Goal: Transaction & Acquisition: Purchase product/service

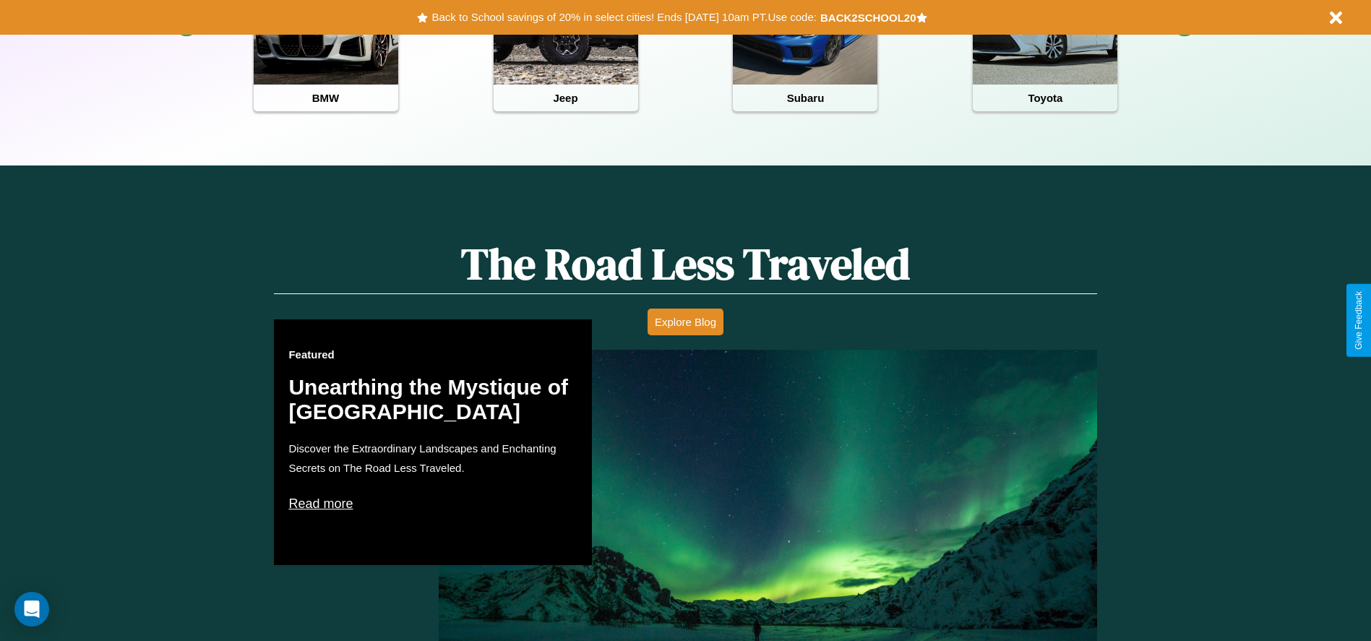
scroll to position [644, 0]
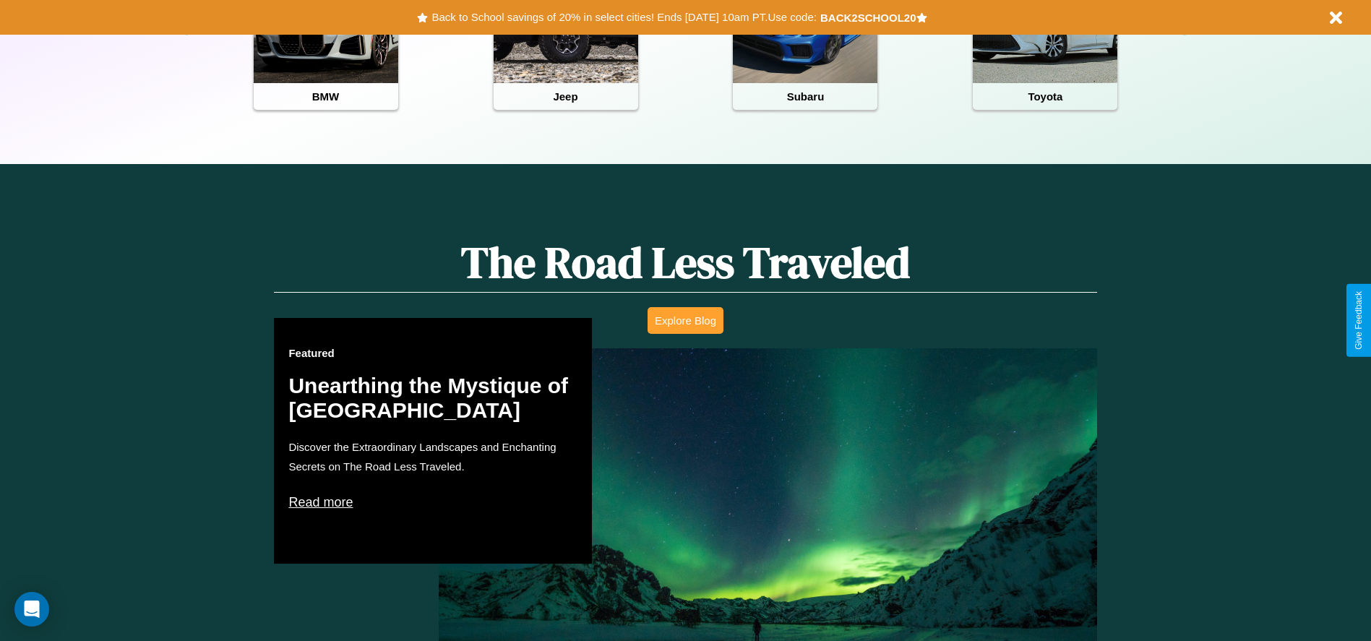
click at [685, 320] on button "Explore Blog" at bounding box center [686, 320] width 76 height 27
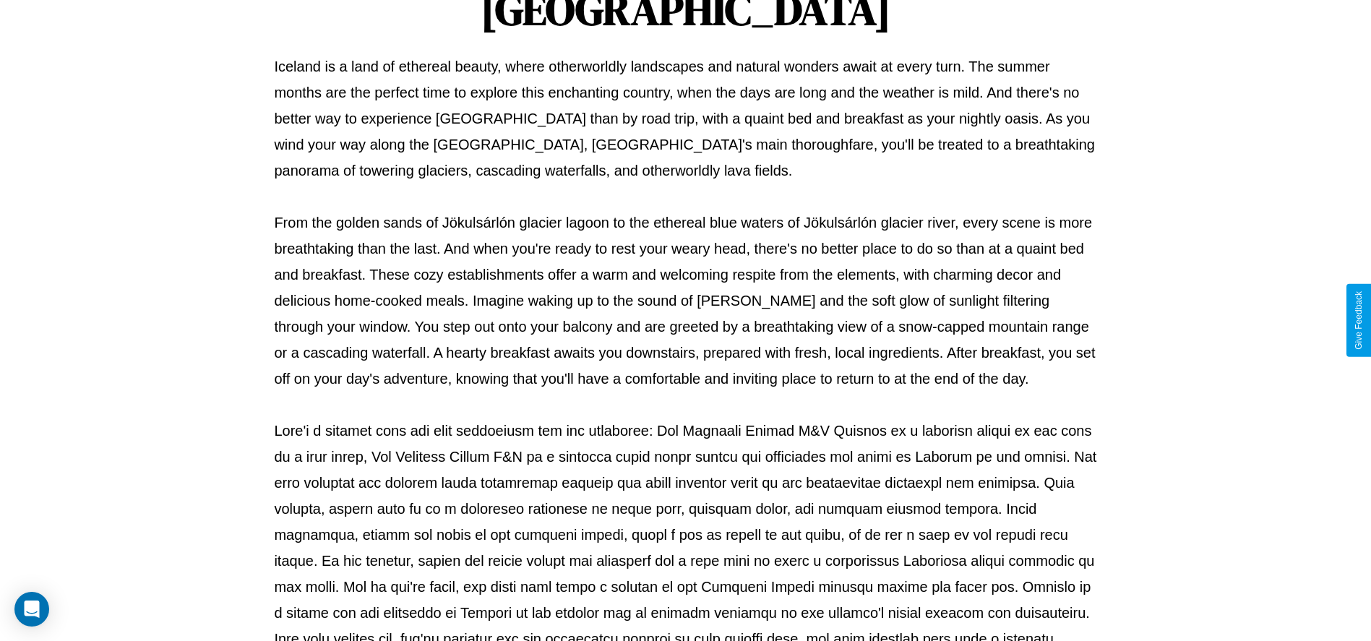
scroll to position [479, 0]
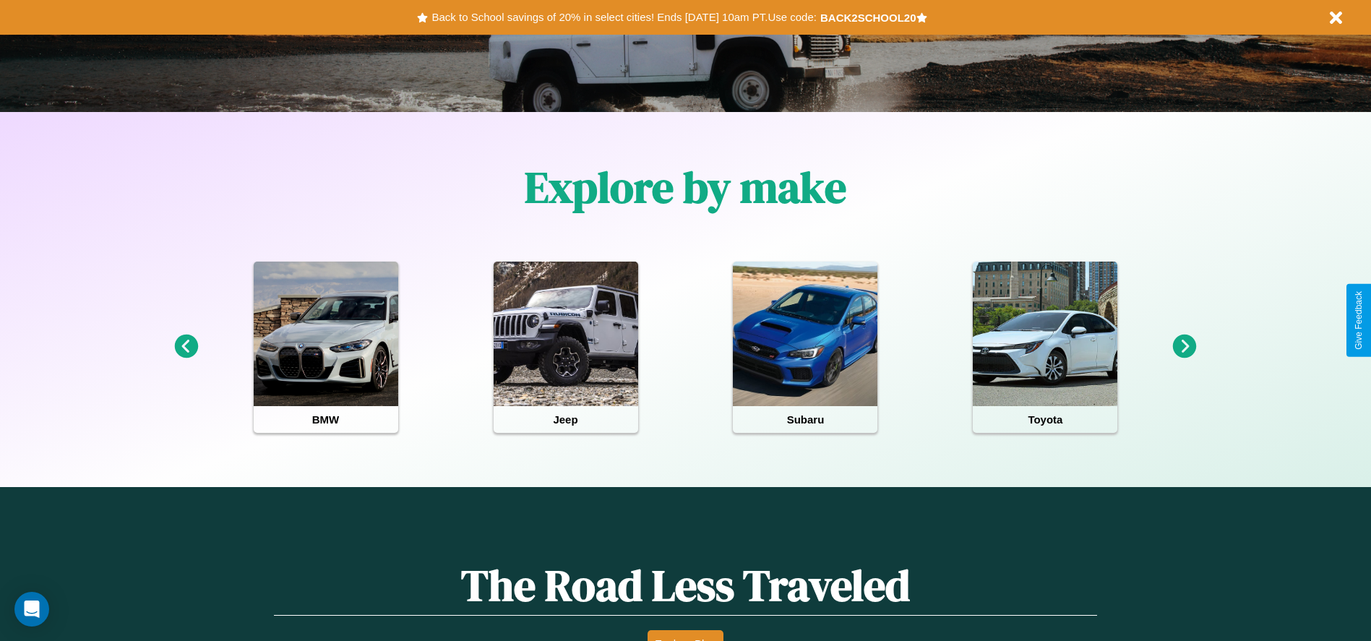
scroll to position [300, 0]
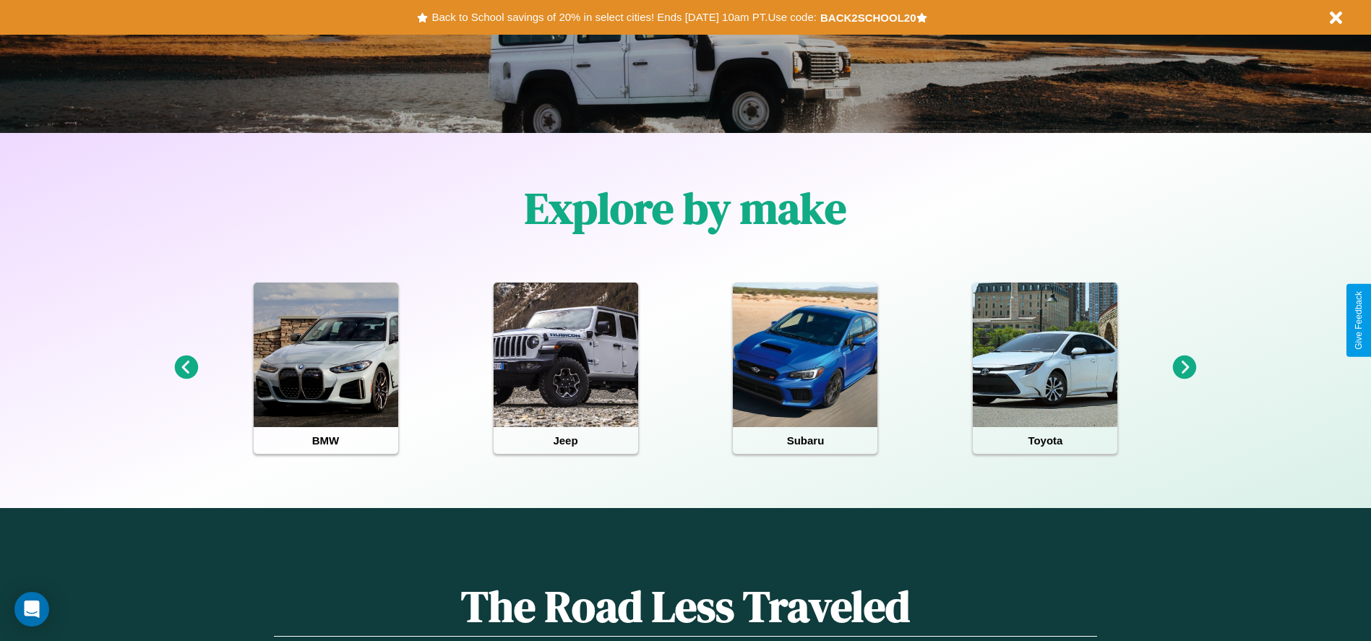
click at [1185, 368] on icon at bounding box center [1185, 368] width 24 height 24
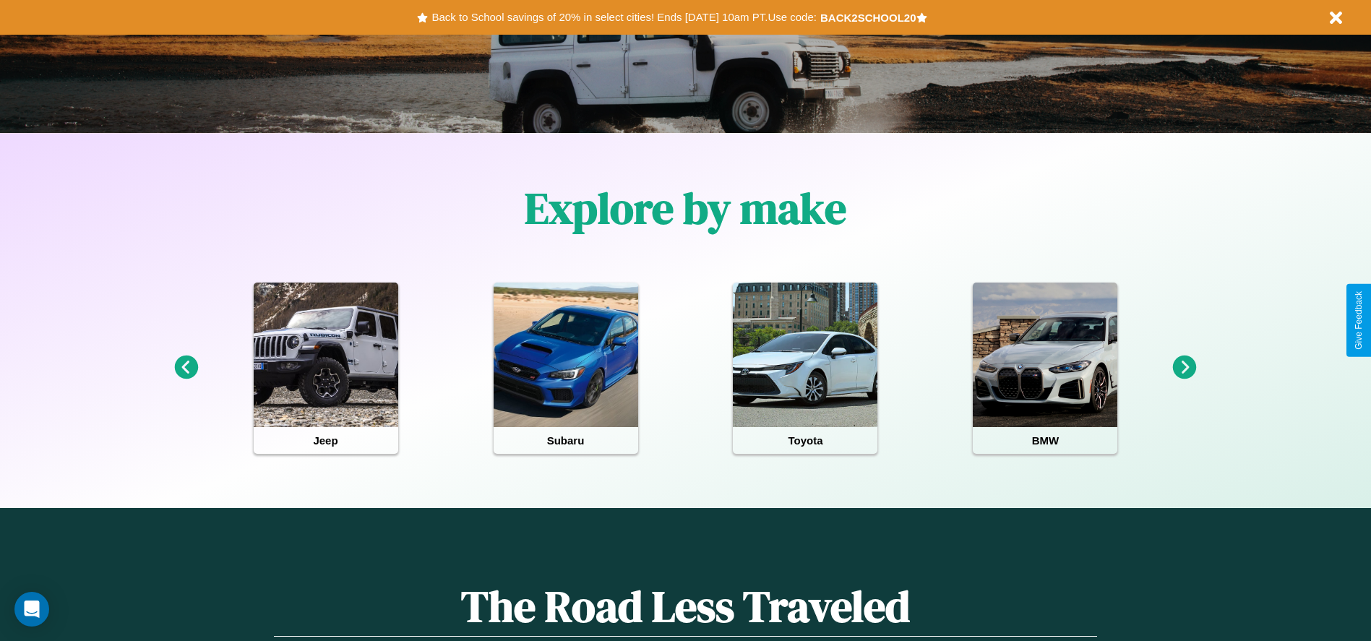
click at [1185, 368] on icon at bounding box center [1185, 368] width 24 height 24
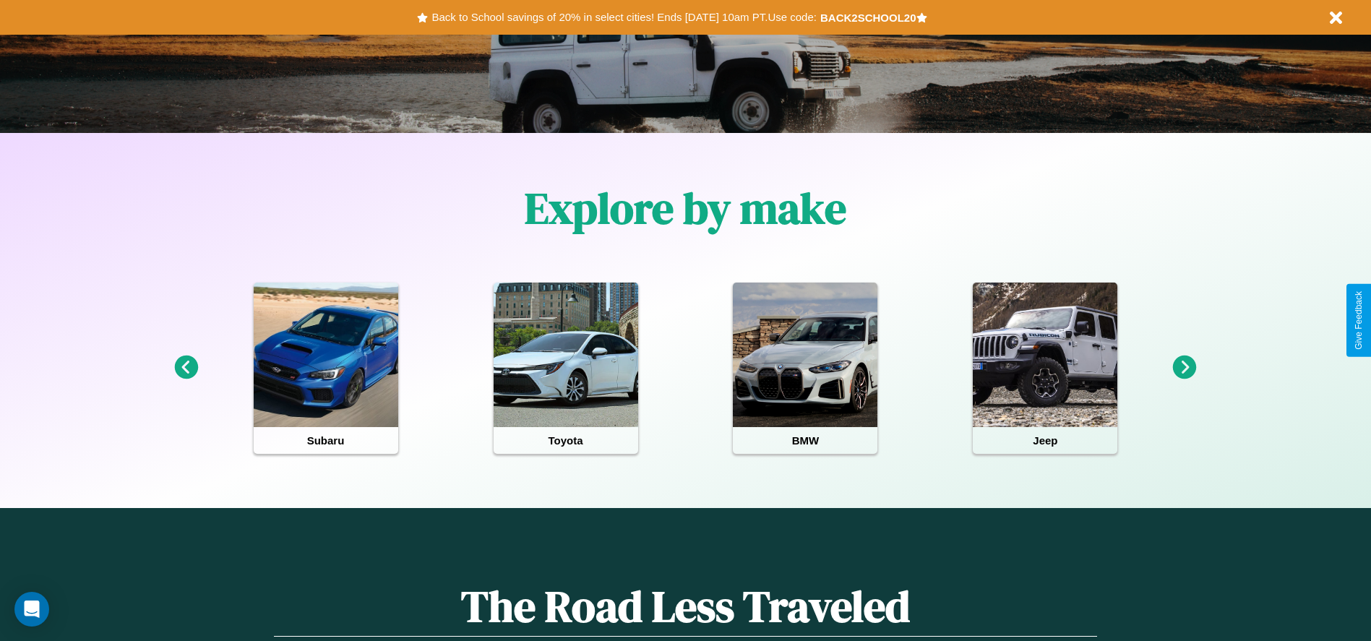
click at [1185, 368] on icon at bounding box center [1185, 368] width 24 height 24
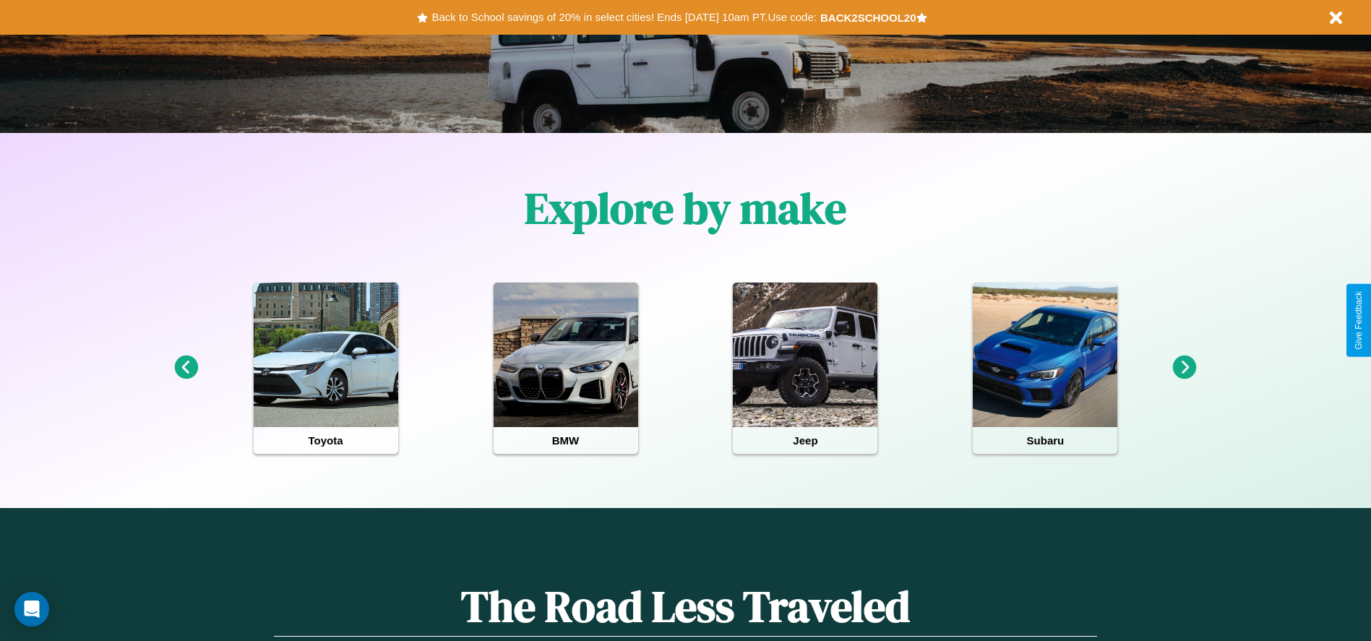
click at [1185, 368] on icon at bounding box center [1185, 368] width 24 height 24
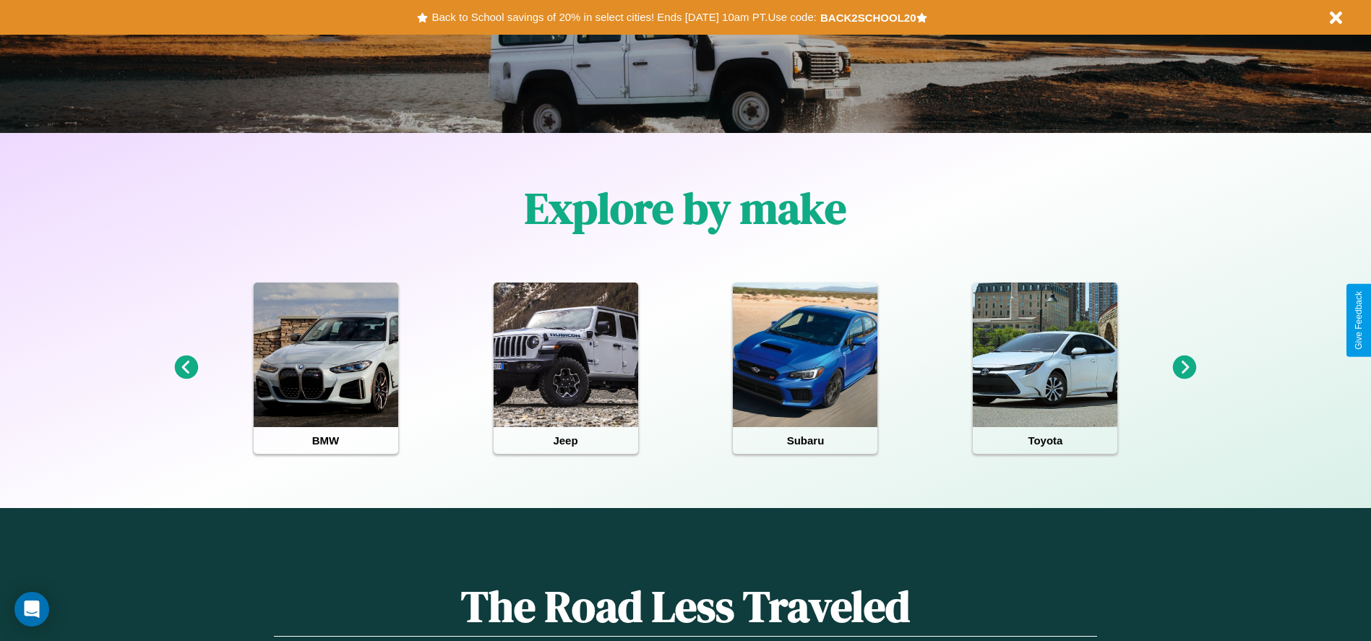
click at [1185, 368] on icon at bounding box center [1185, 368] width 24 height 24
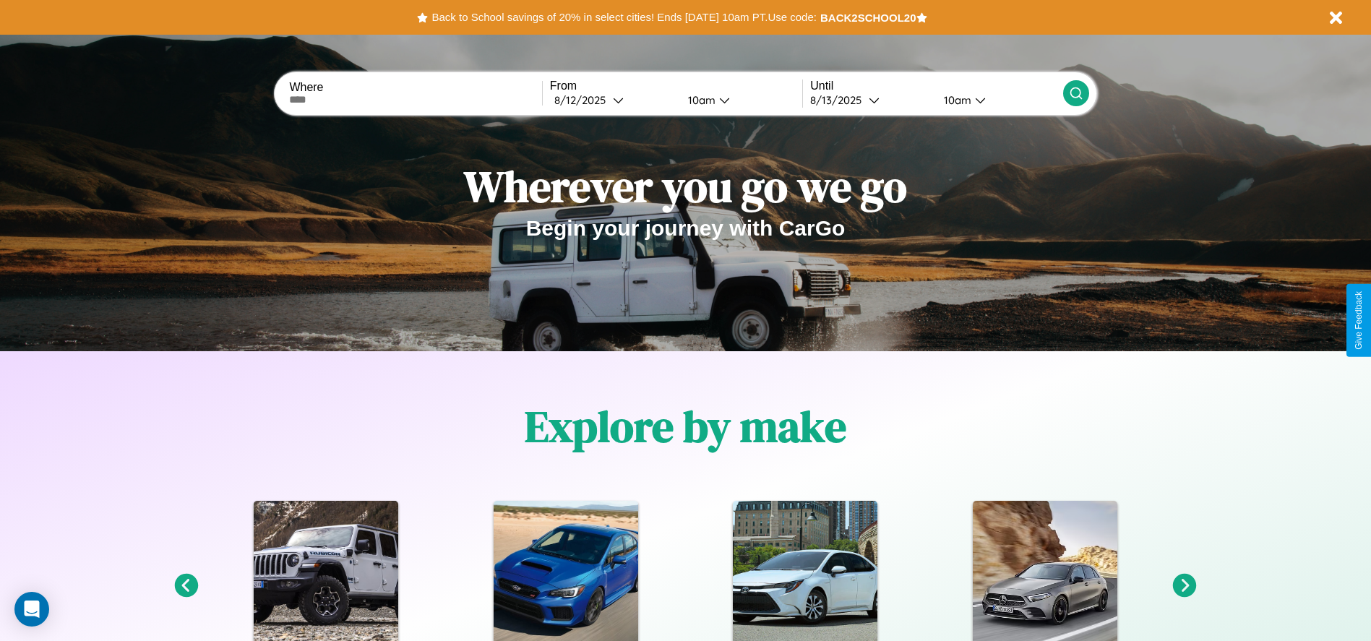
scroll to position [0, 0]
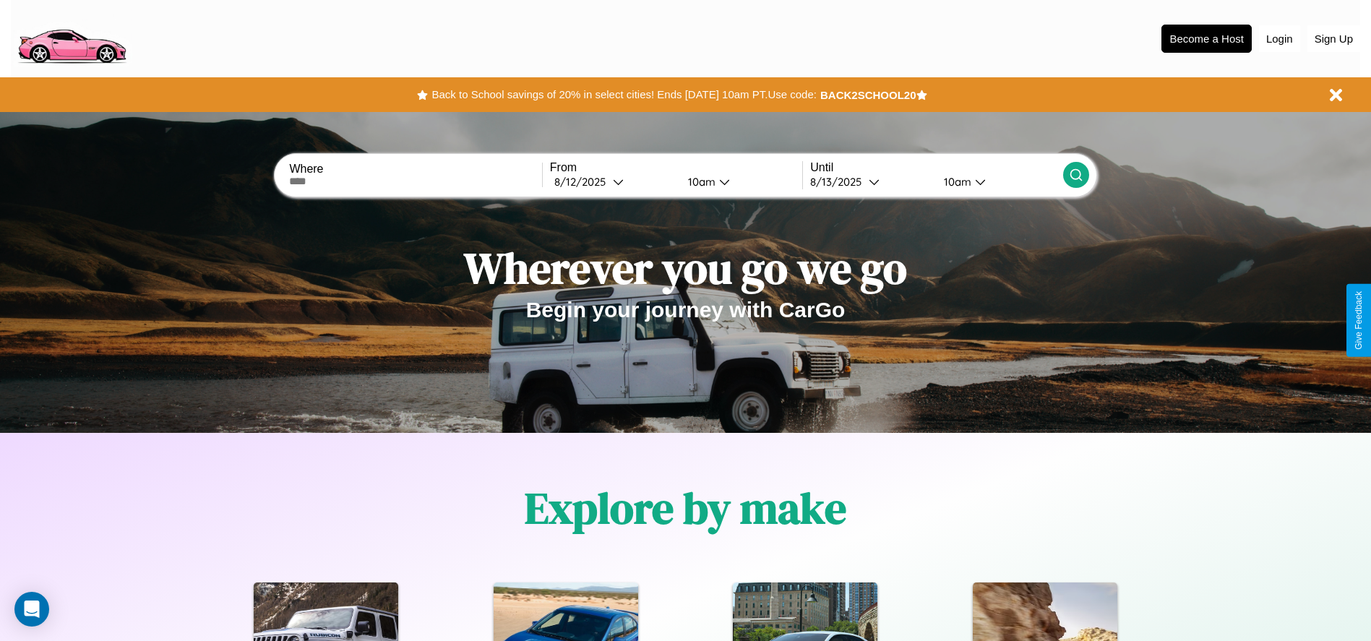
click at [416, 181] on input "text" at bounding box center [415, 182] width 252 height 12
type input "*******"
click at [613, 181] on div "8 / 12 / 2025" at bounding box center [583, 182] width 59 height 14
select select "*"
select select "****"
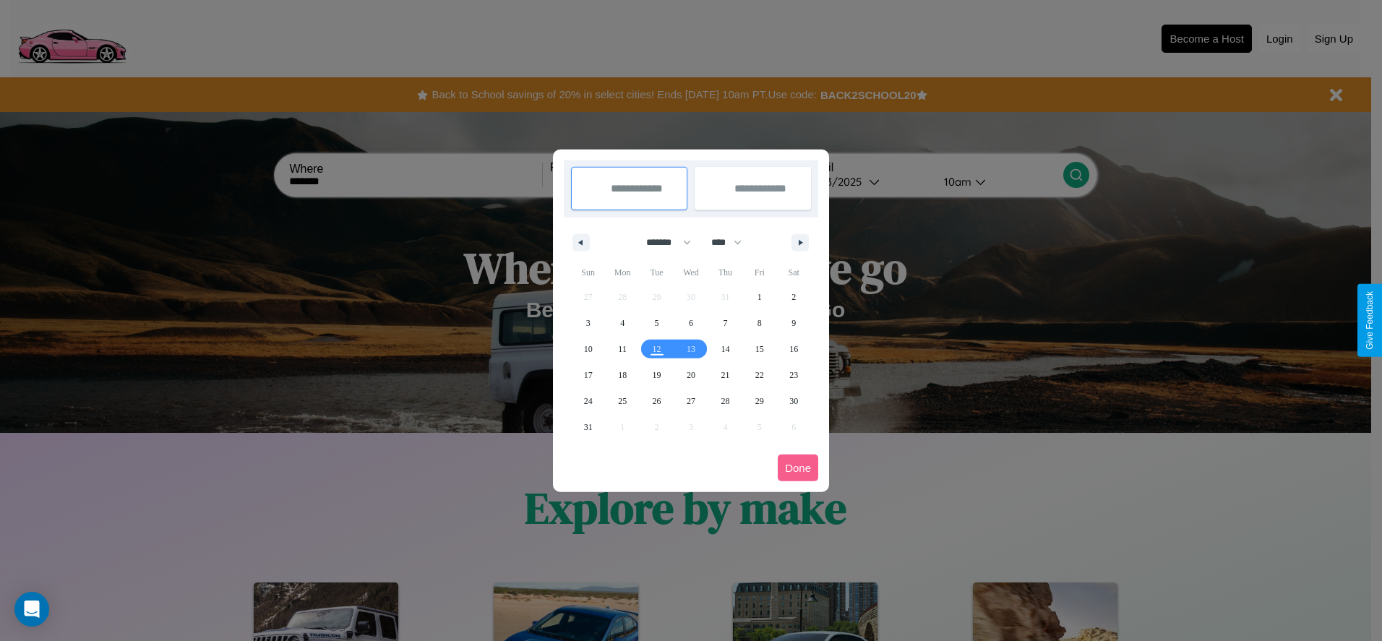
drag, startPoint x: 662, startPoint y: 242, endPoint x: 691, endPoint y: 290, distance: 55.8
click at [662, 242] on select "******* ******** ***** ***** *** **** **** ****** ********* ******* ******** **…" at bounding box center [665, 243] width 61 height 24
select select "*"
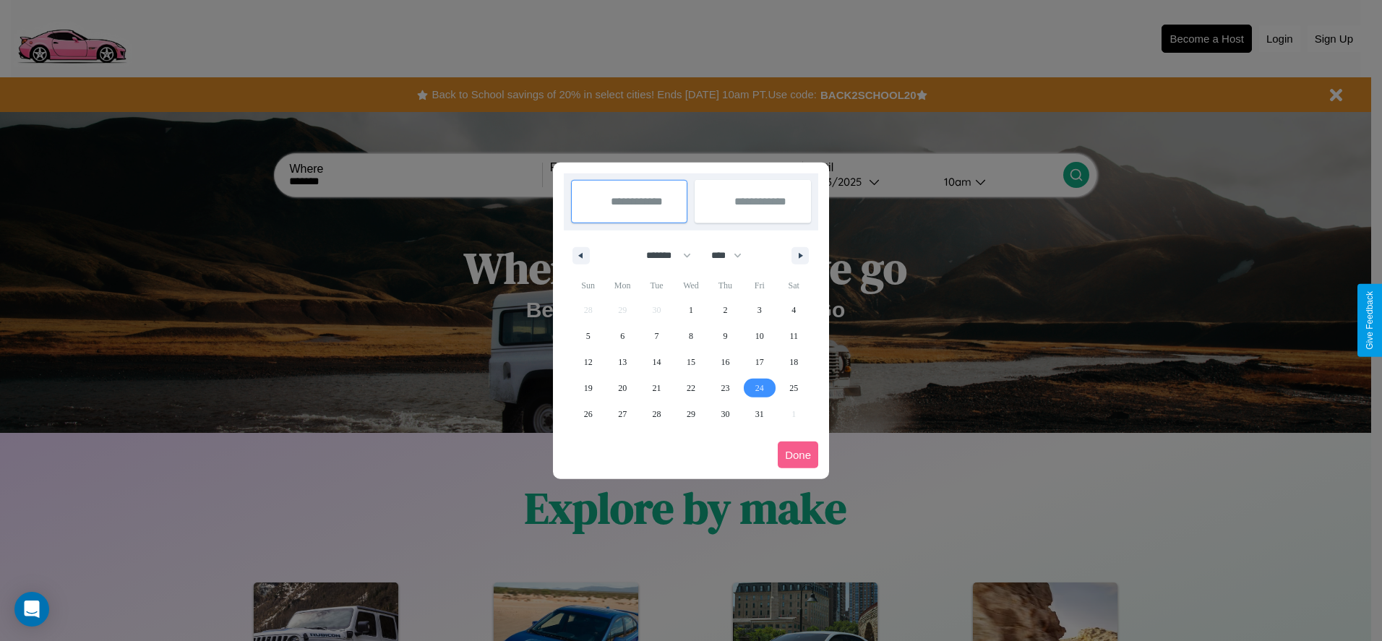
click at [759, 387] on span "24" at bounding box center [759, 388] width 9 height 26
type input "**********"
click at [690, 414] on span "29" at bounding box center [691, 414] width 9 height 26
type input "**********"
click at [798, 455] on button "Done" at bounding box center [798, 455] width 40 height 27
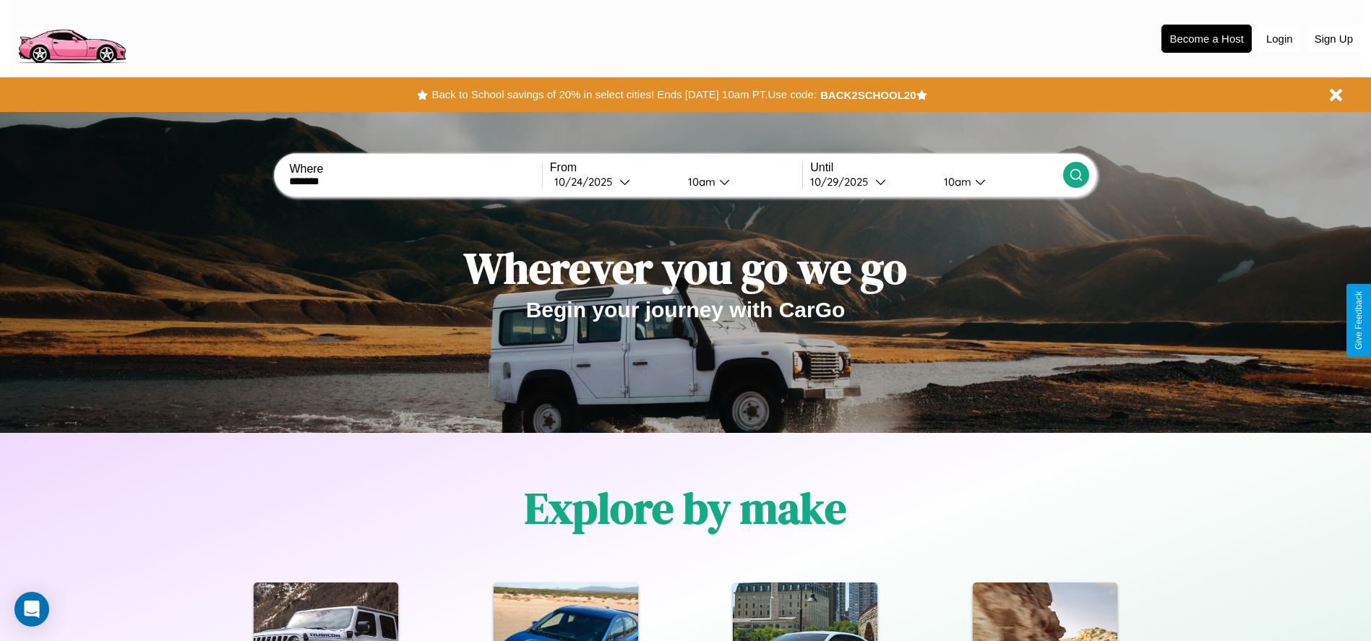
click at [1076, 175] on icon at bounding box center [1076, 175] width 14 height 14
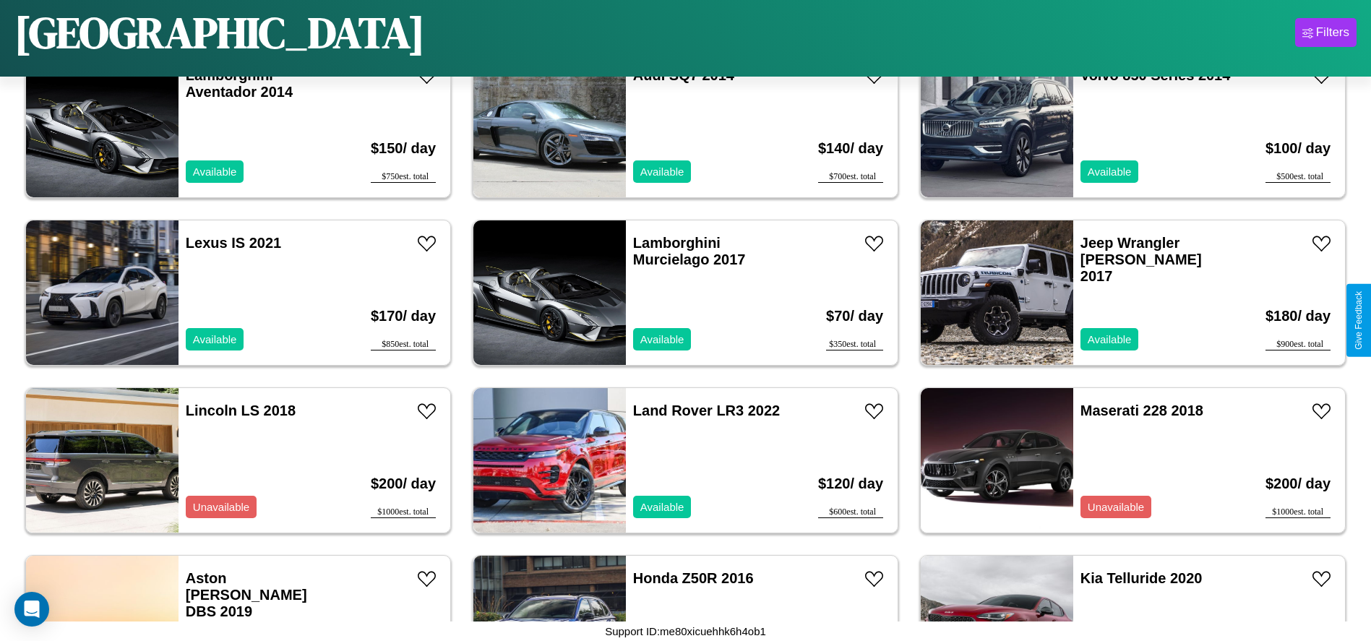
scroll to position [1503, 0]
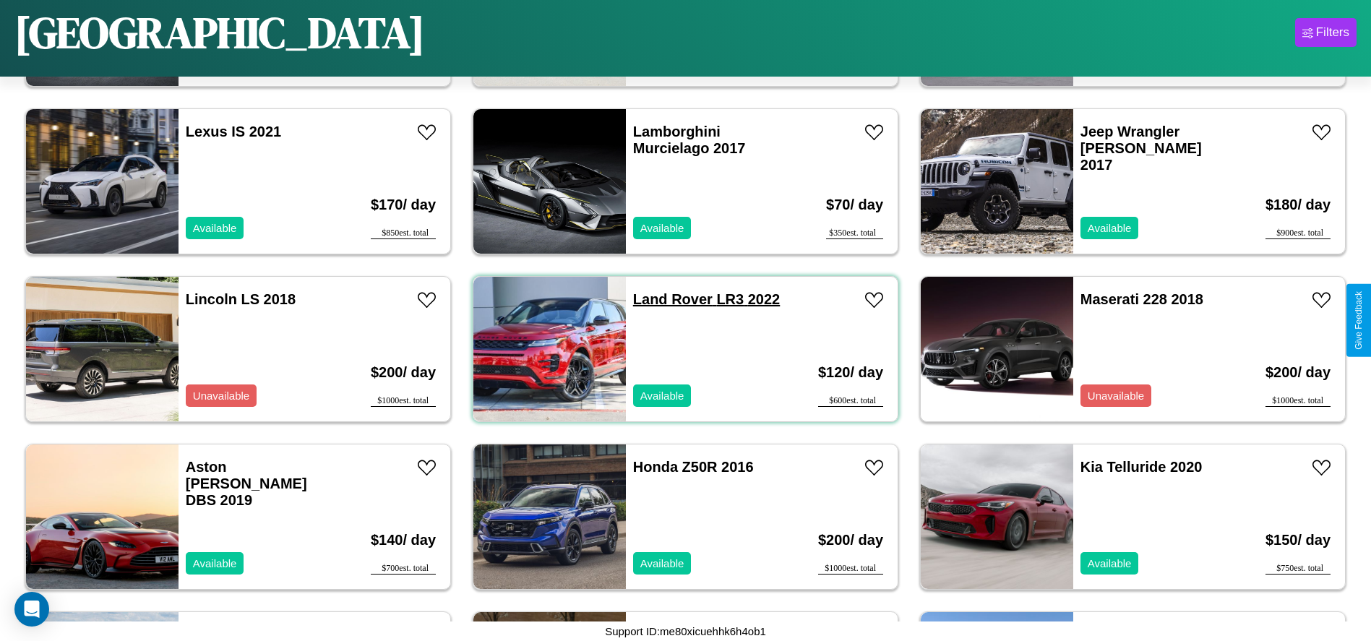
click at [667, 299] on link "Land Rover LR3 2022" at bounding box center [706, 299] width 147 height 16
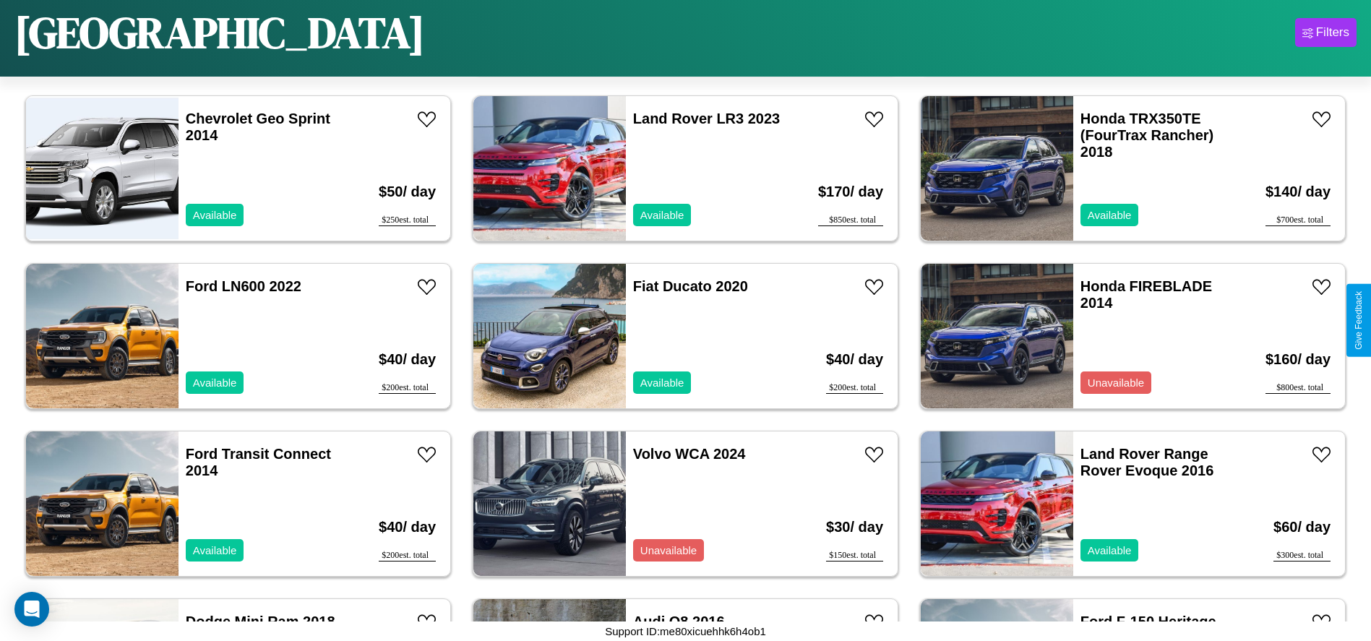
scroll to position [161, 0]
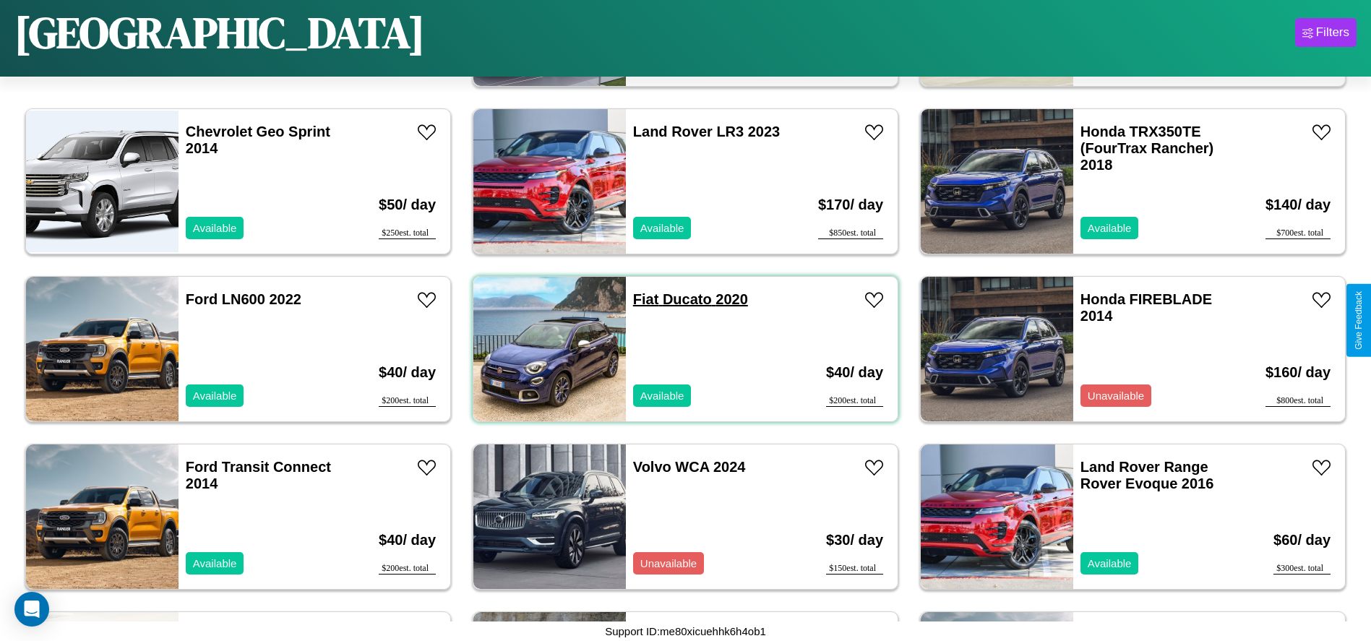
click at [641, 299] on link "Fiat Ducato 2020" at bounding box center [690, 299] width 115 height 16
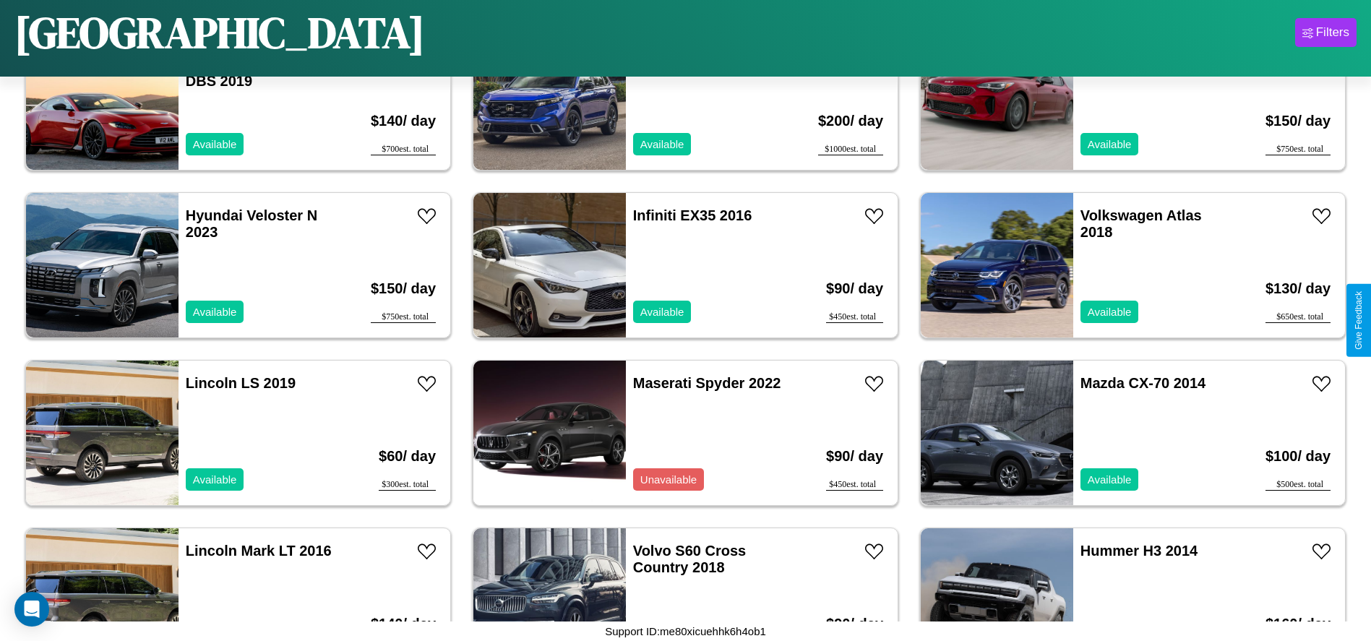
scroll to position [2503, 0]
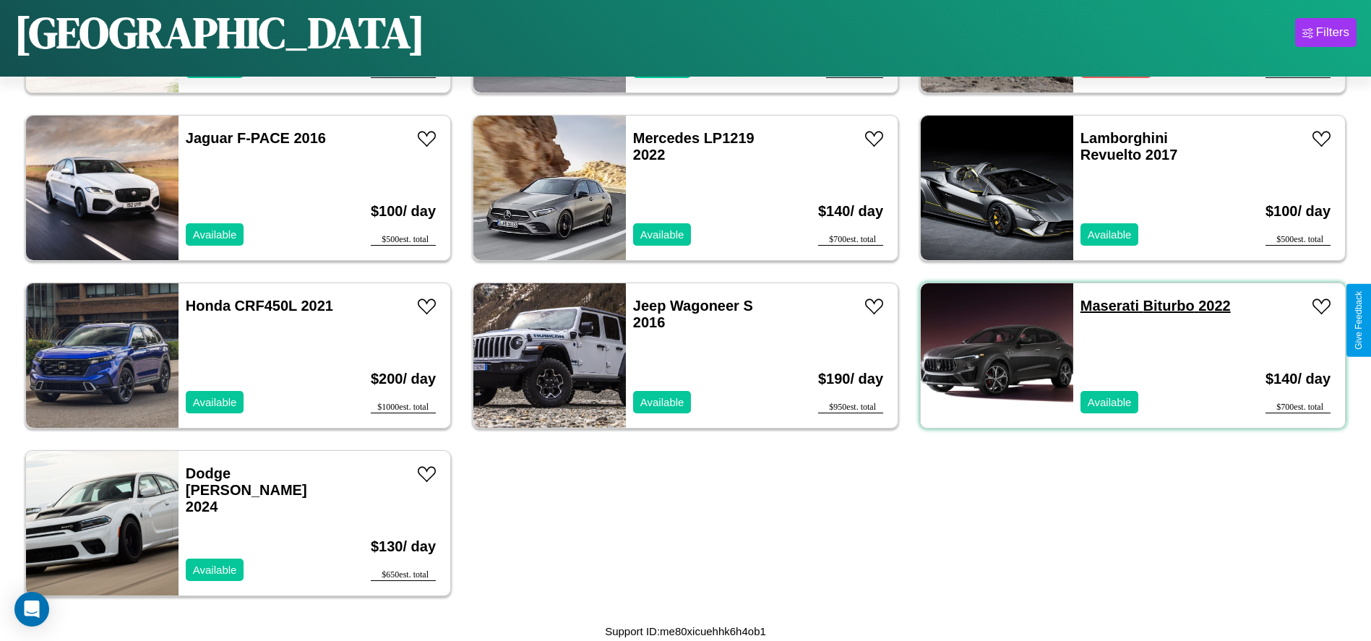
click at [1101, 306] on link "Maserati Biturbo 2022" at bounding box center [1156, 306] width 150 height 16
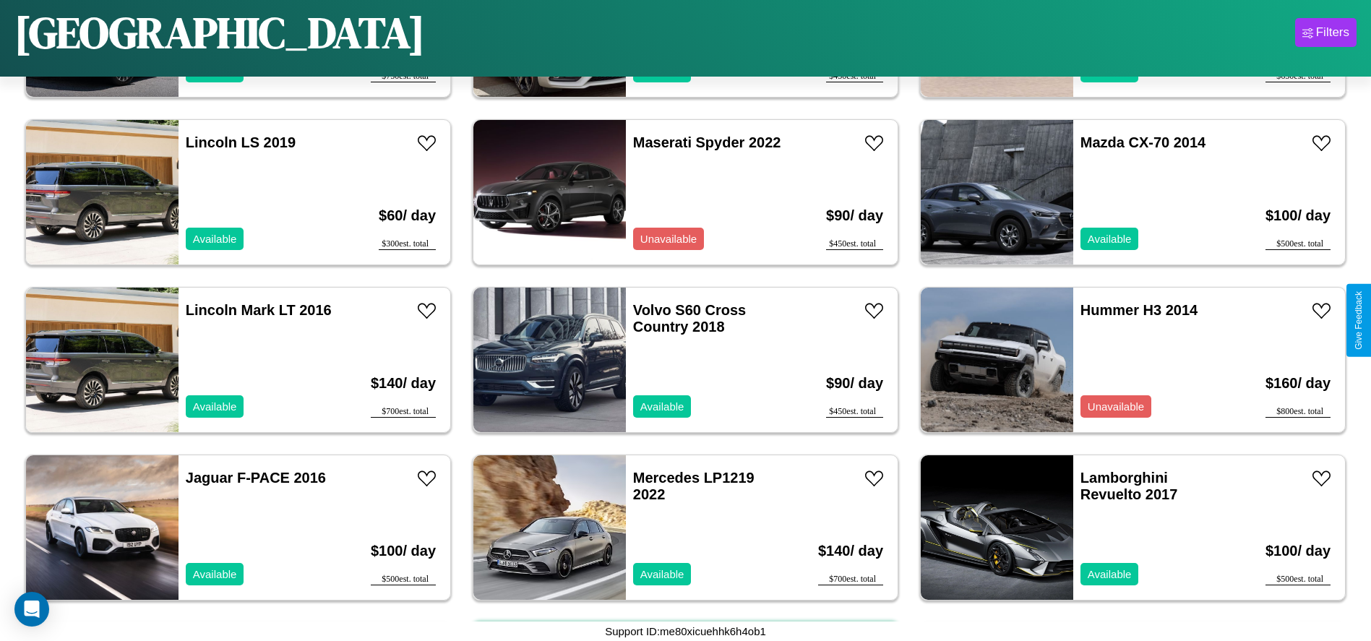
scroll to position [2006, 0]
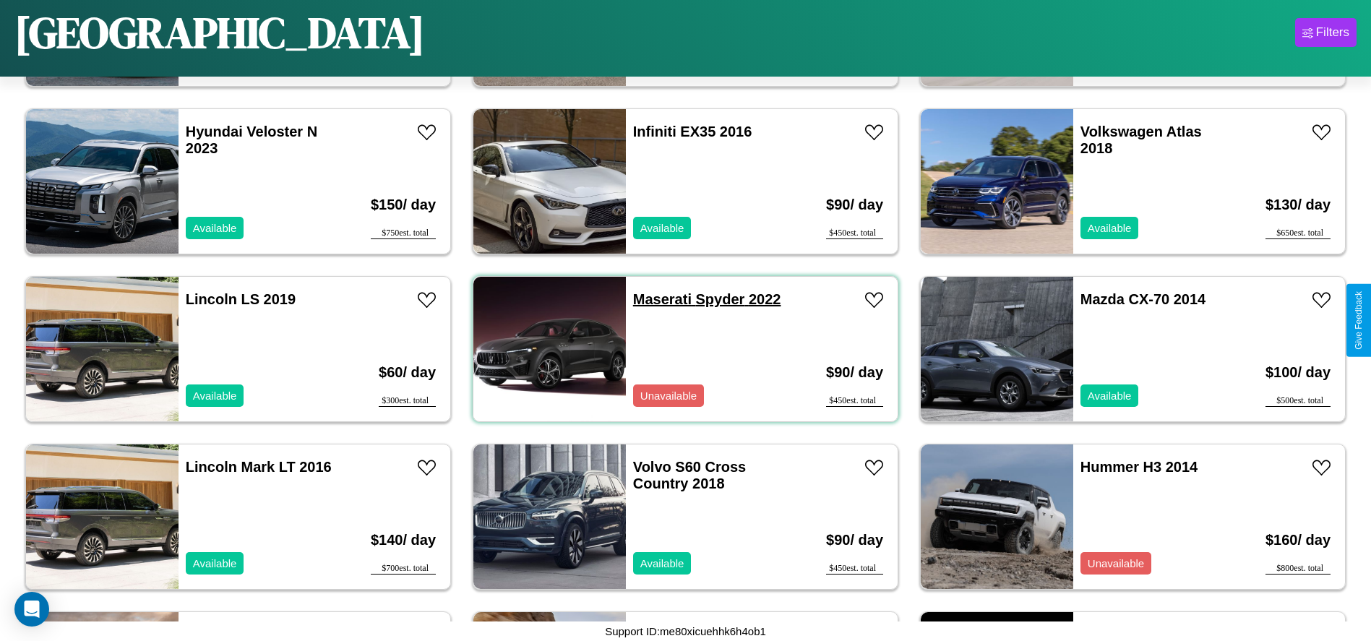
click at [657, 299] on link "Maserati Spyder 2022" at bounding box center [707, 299] width 148 height 16
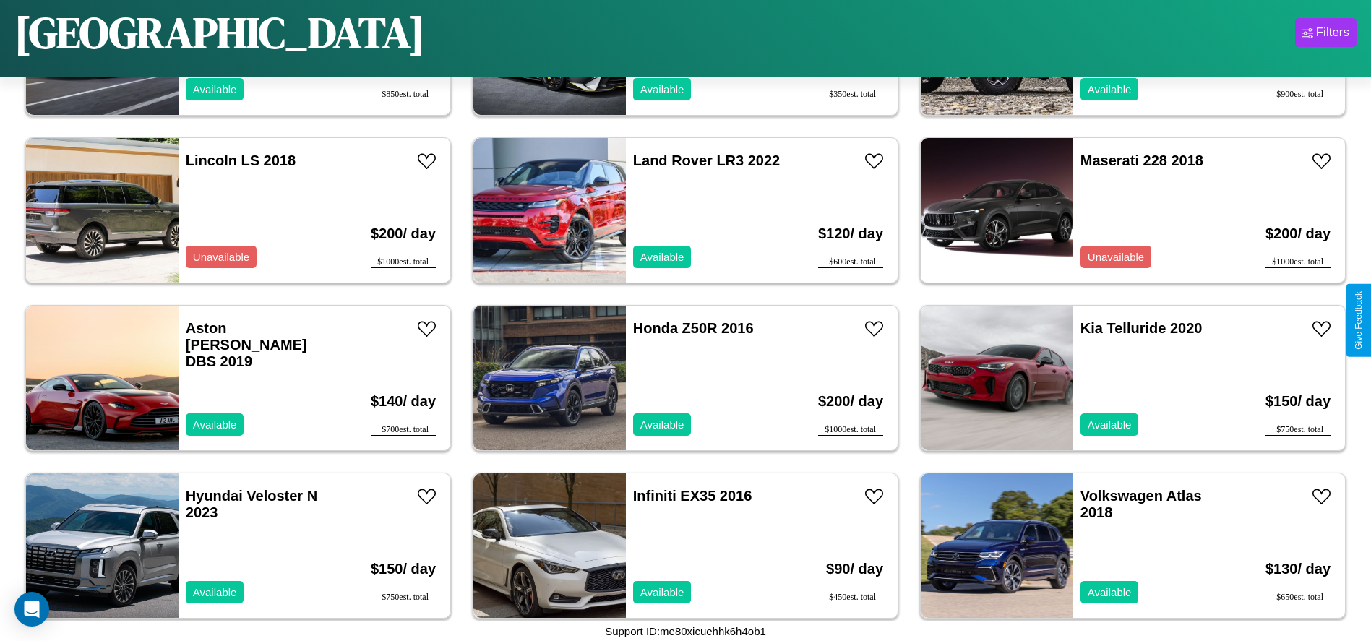
scroll to position [1335, 0]
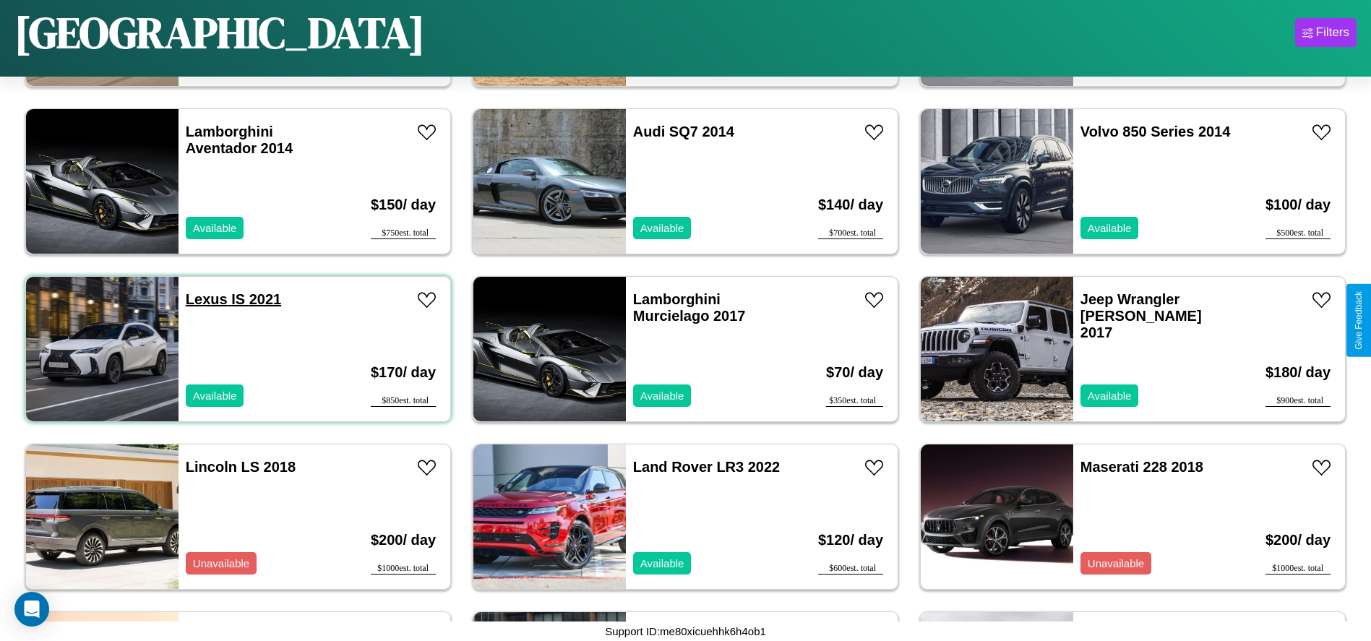
click at [205, 299] on link "Lexus IS 2021" at bounding box center [233, 299] width 95 height 16
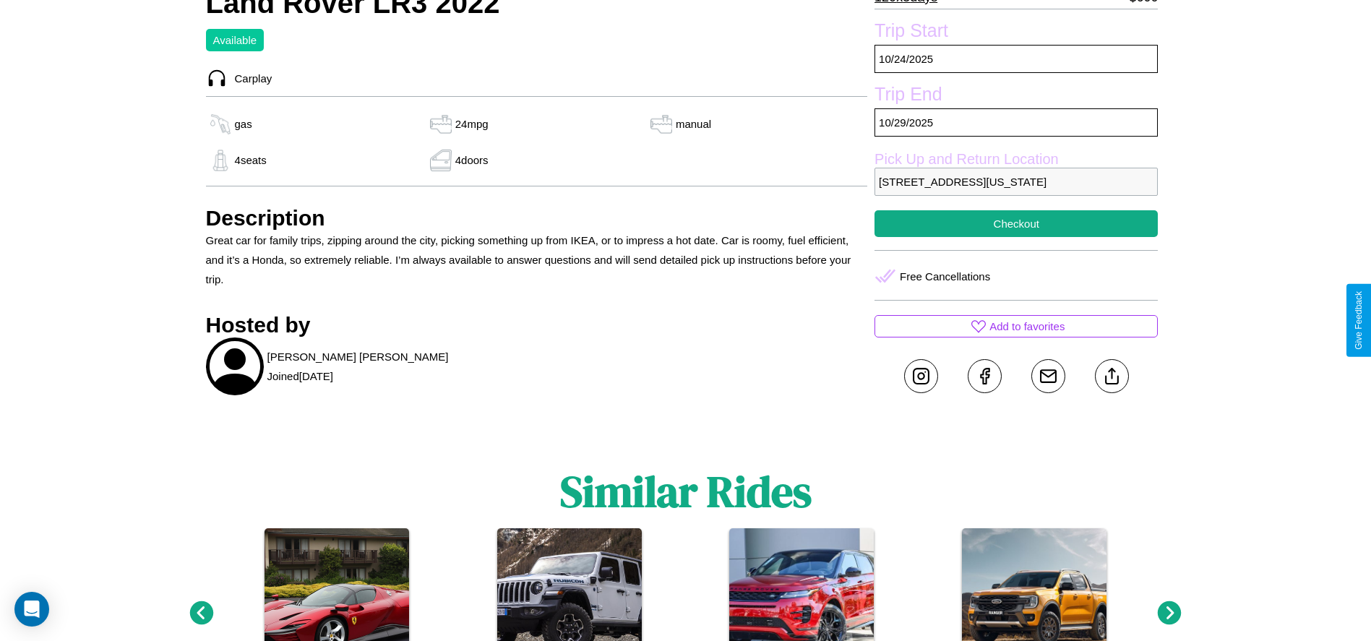
scroll to position [458, 0]
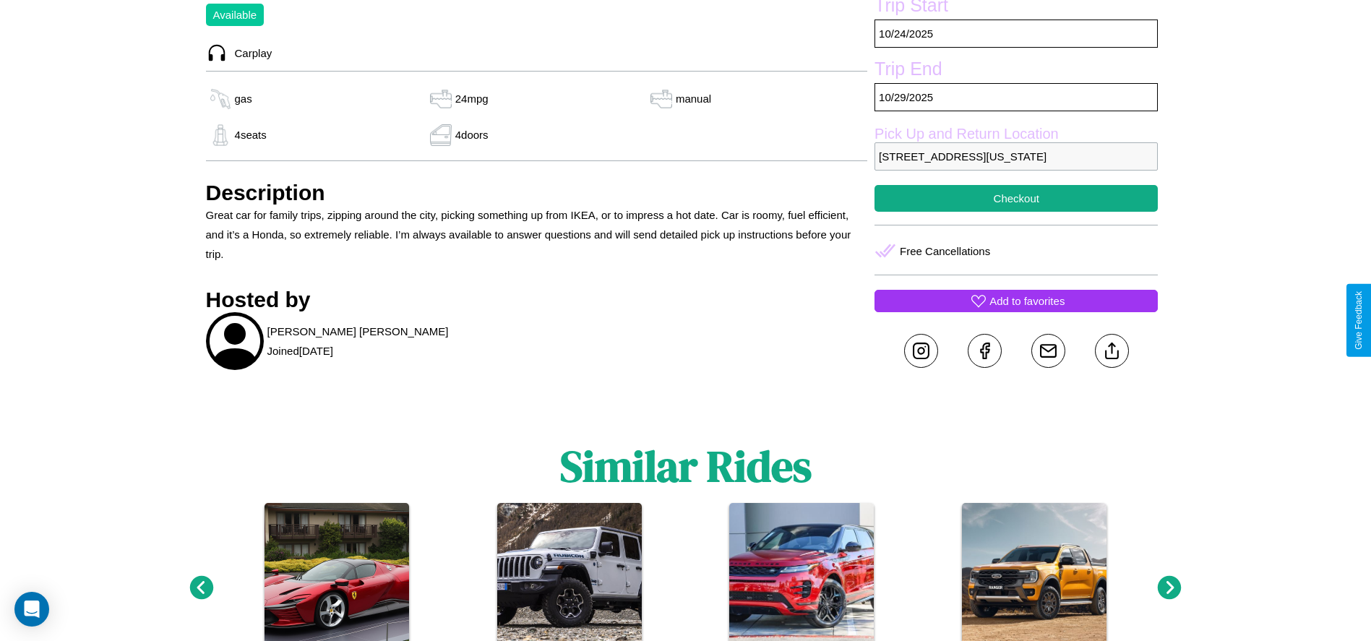
click at [1016, 311] on p "Add to favorites" at bounding box center [1027, 301] width 75 height 20
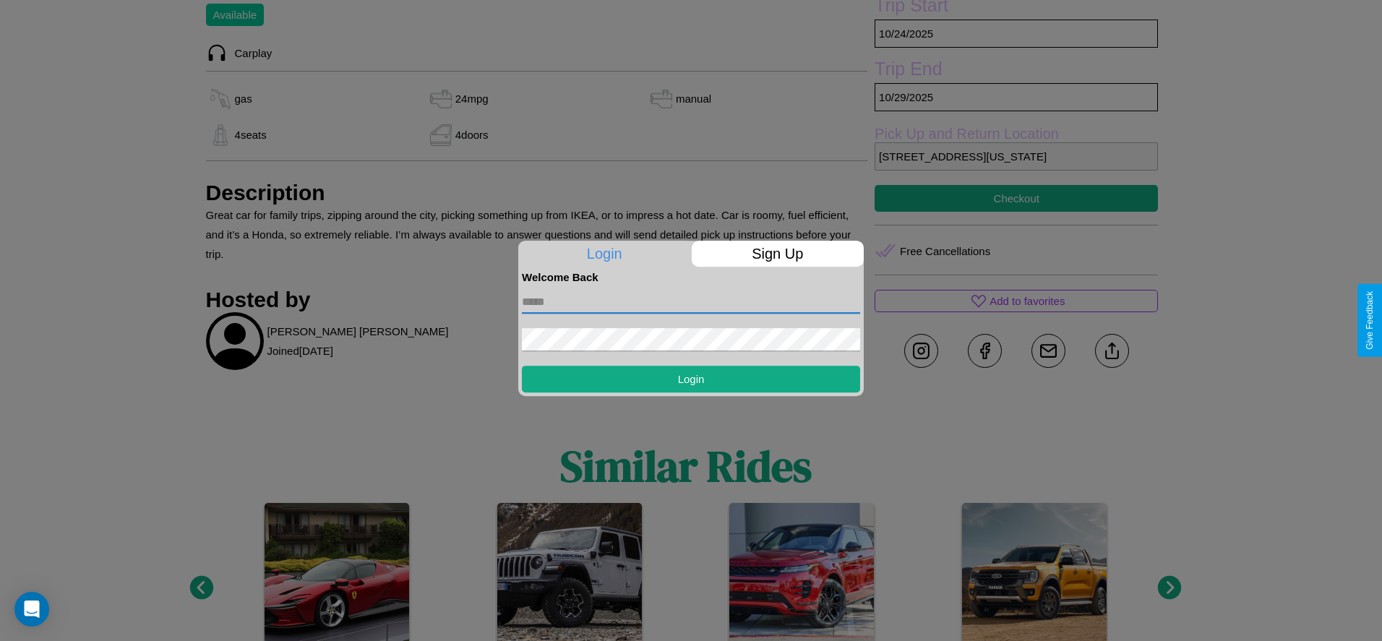
click at [691, 301] on input "text" at bounding box center [691, 302] width 338 height 23
type input "**********"
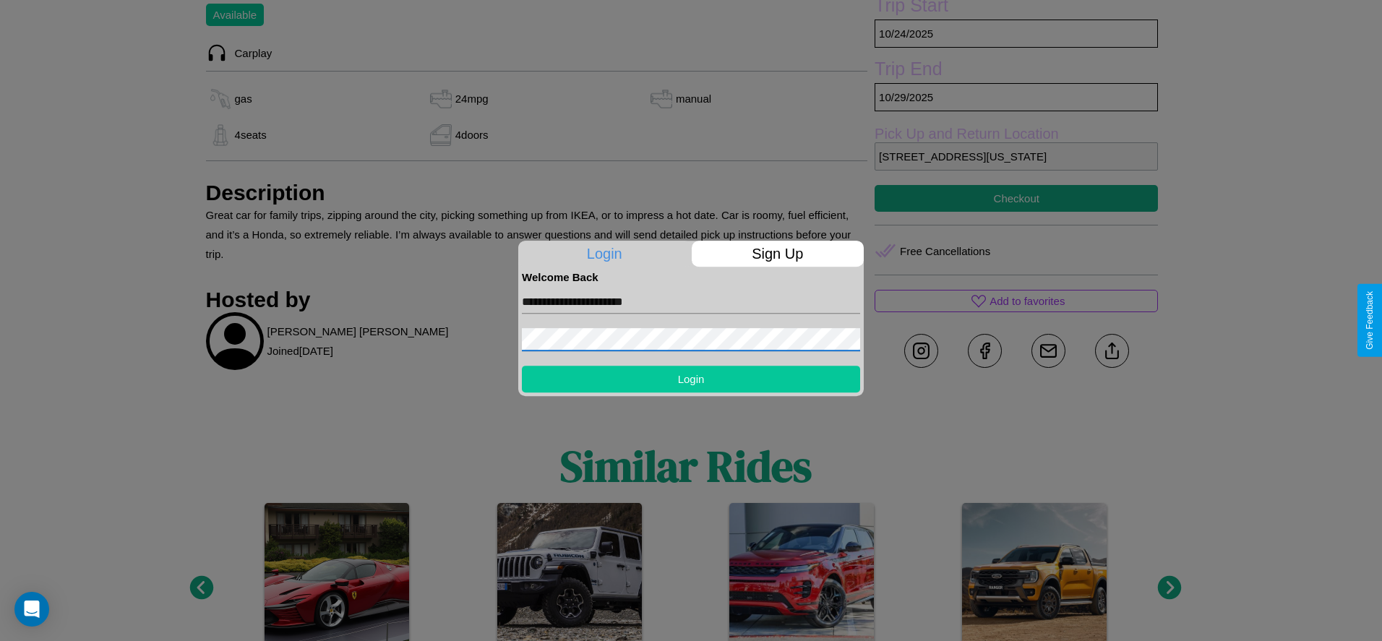
click at [691, 379] on button "Login" at bounding box center [691, 379] width 338 height 27
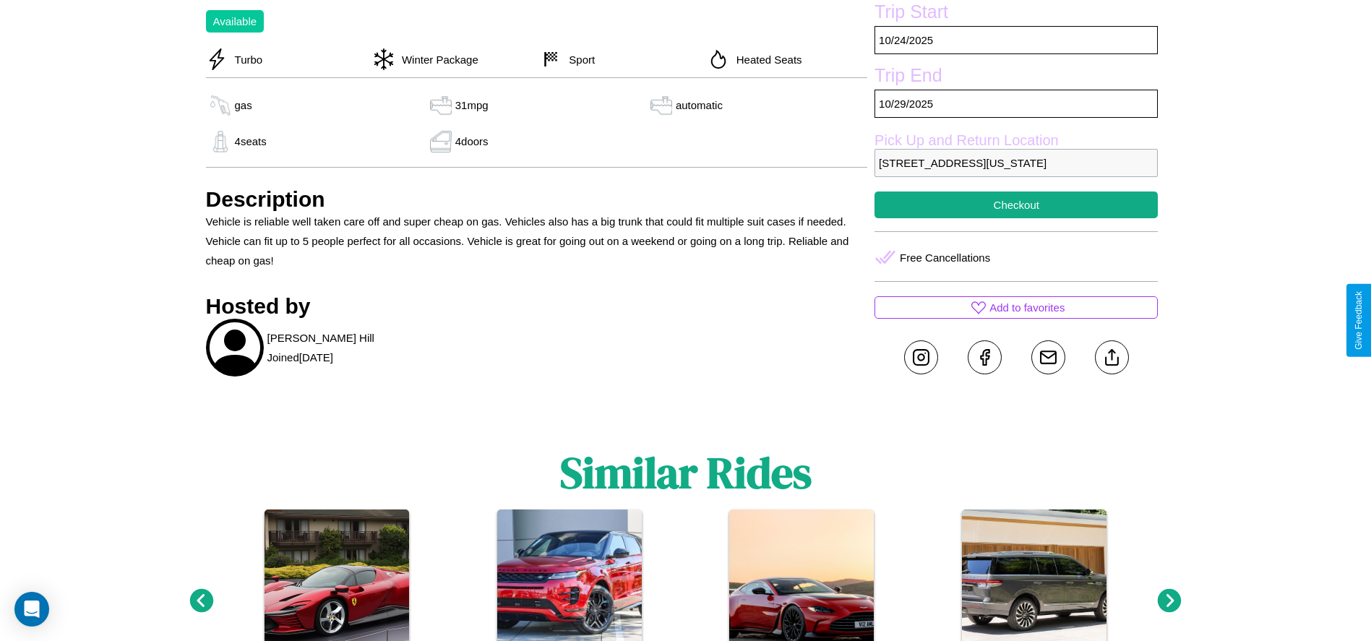
scroll to position [497, 0]
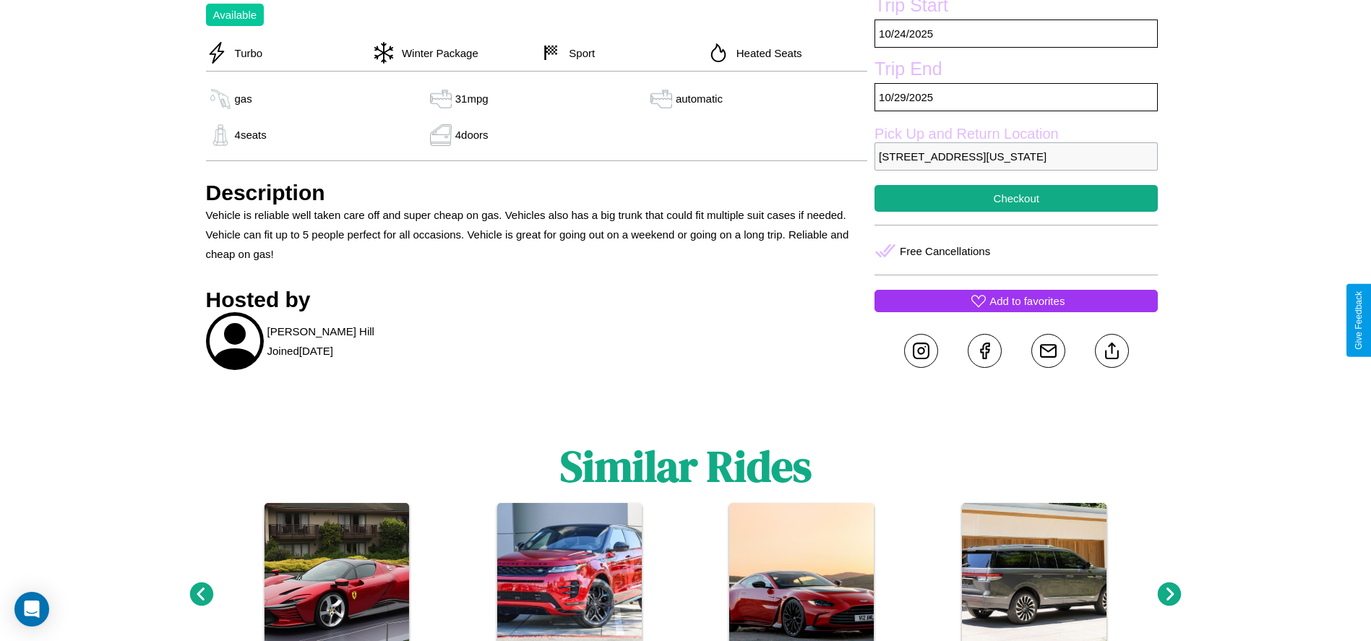
click at [1016, 311] on p "Add to favorites" at bounding box center [1027, 301] width 75 height 20
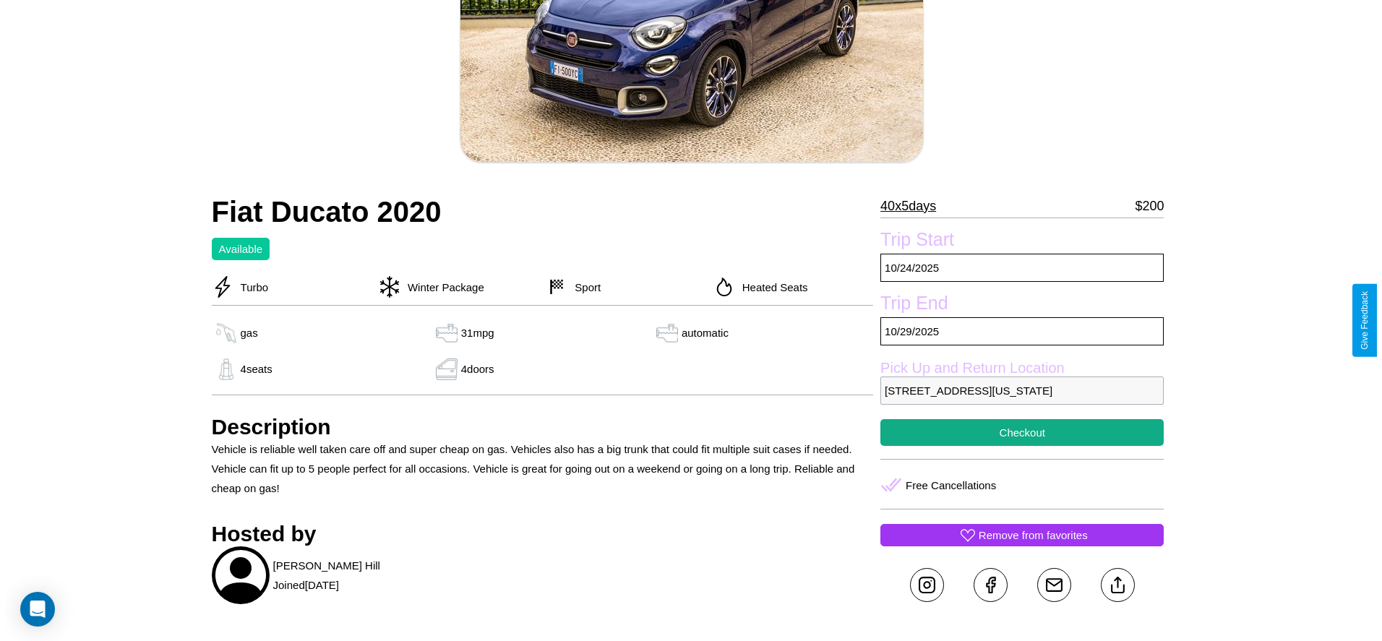
scroll to position [210, 0]
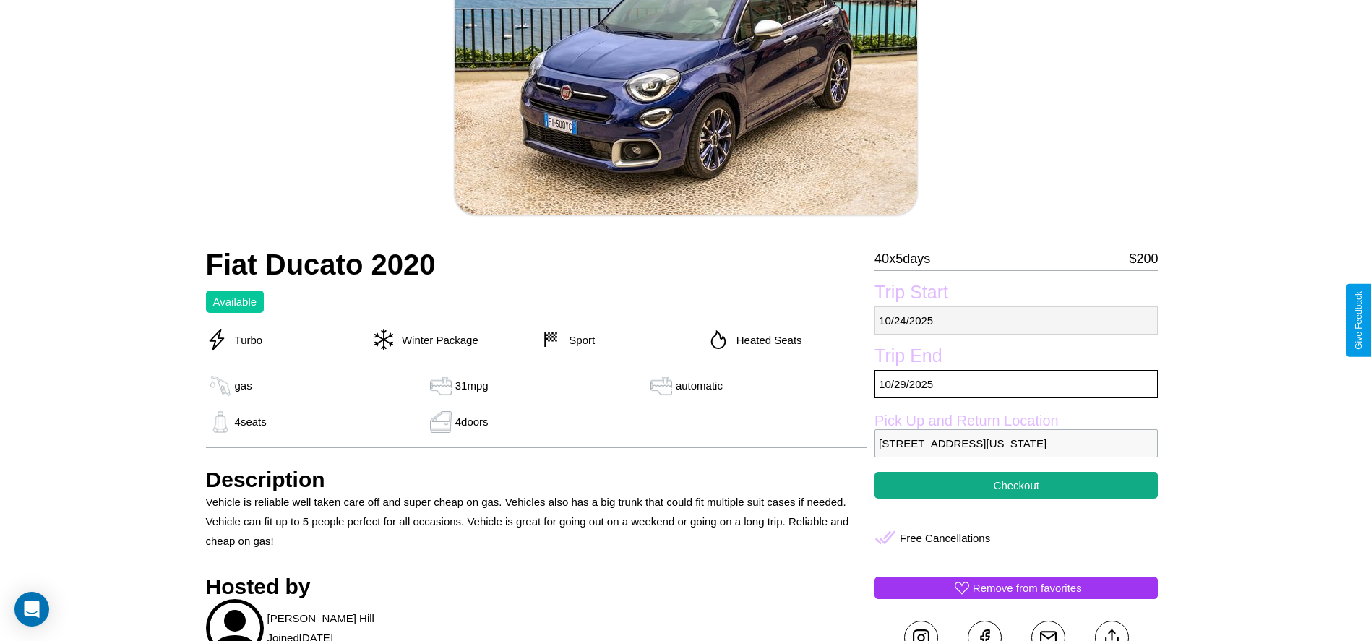
click at [1016, 320] on p "10 / 24 / 2025" at bounding box center [1016, 321] width 283 height 28
select select "*"
select select "****"
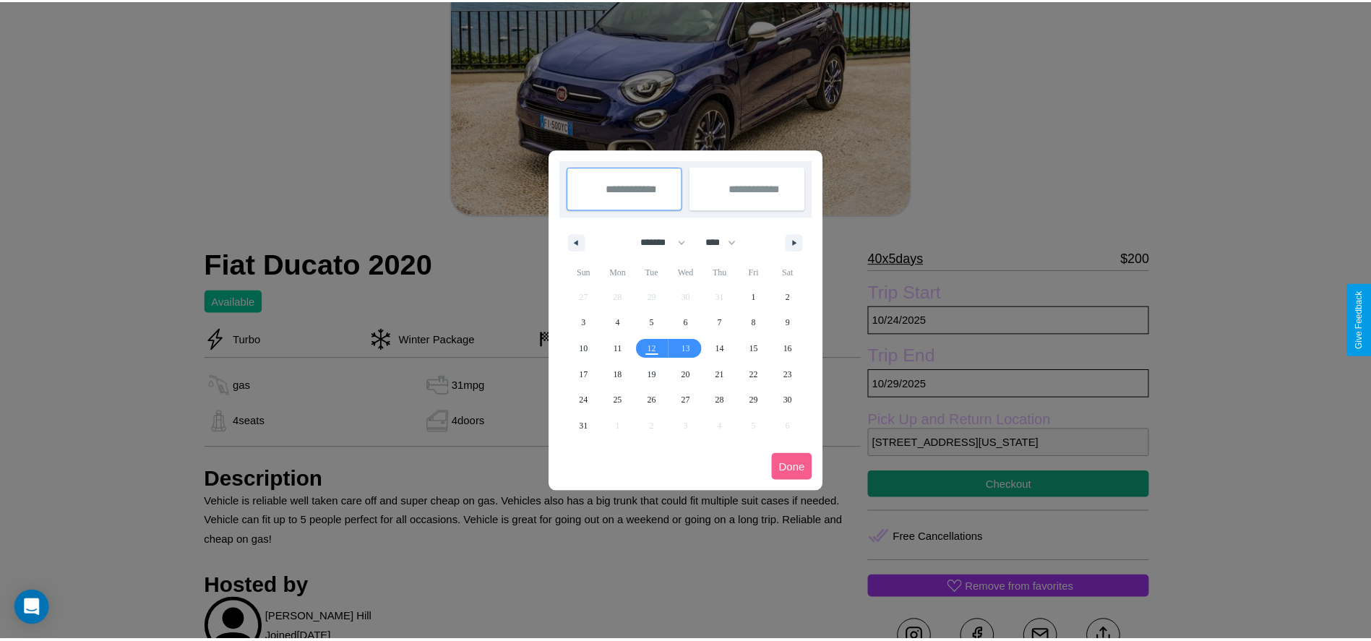
scroll to position [0, 0]
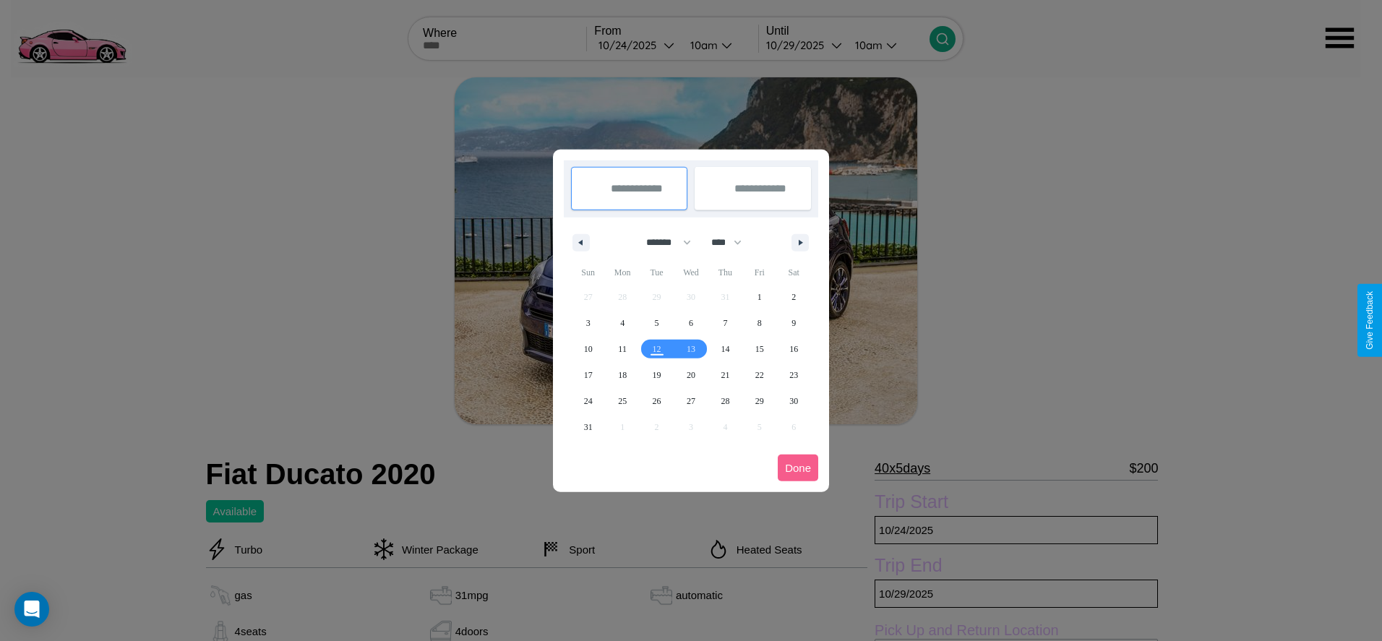
click at [637, 45] on div at bounding box center [691, 320] width 1382 height 641
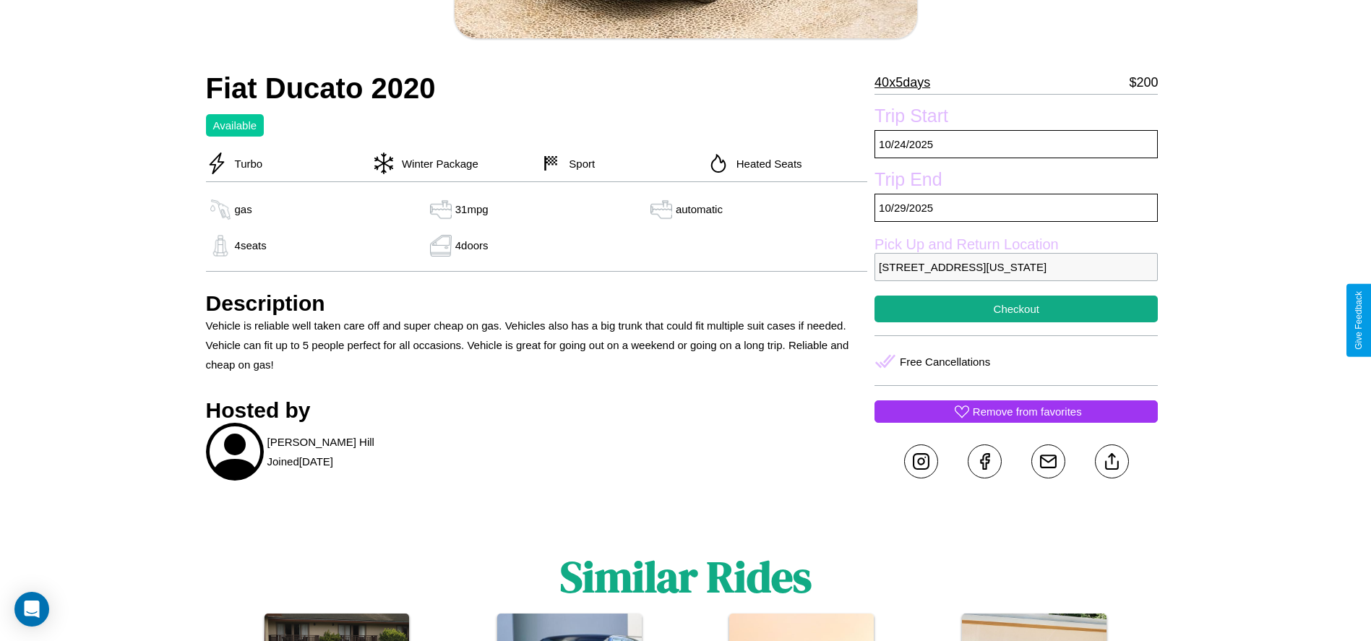
scroll to position [394, 0]
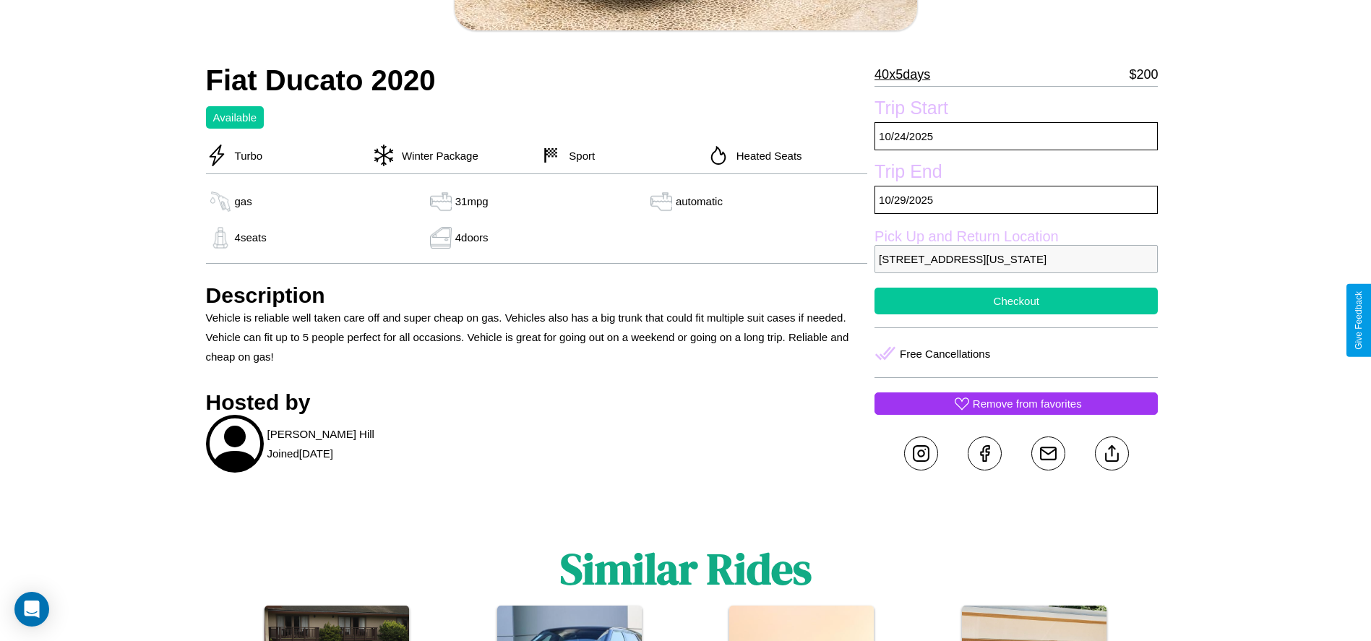
click at [1016, 314] on button "Checkout" at bounding box center [1016, 301] width 283 height 27
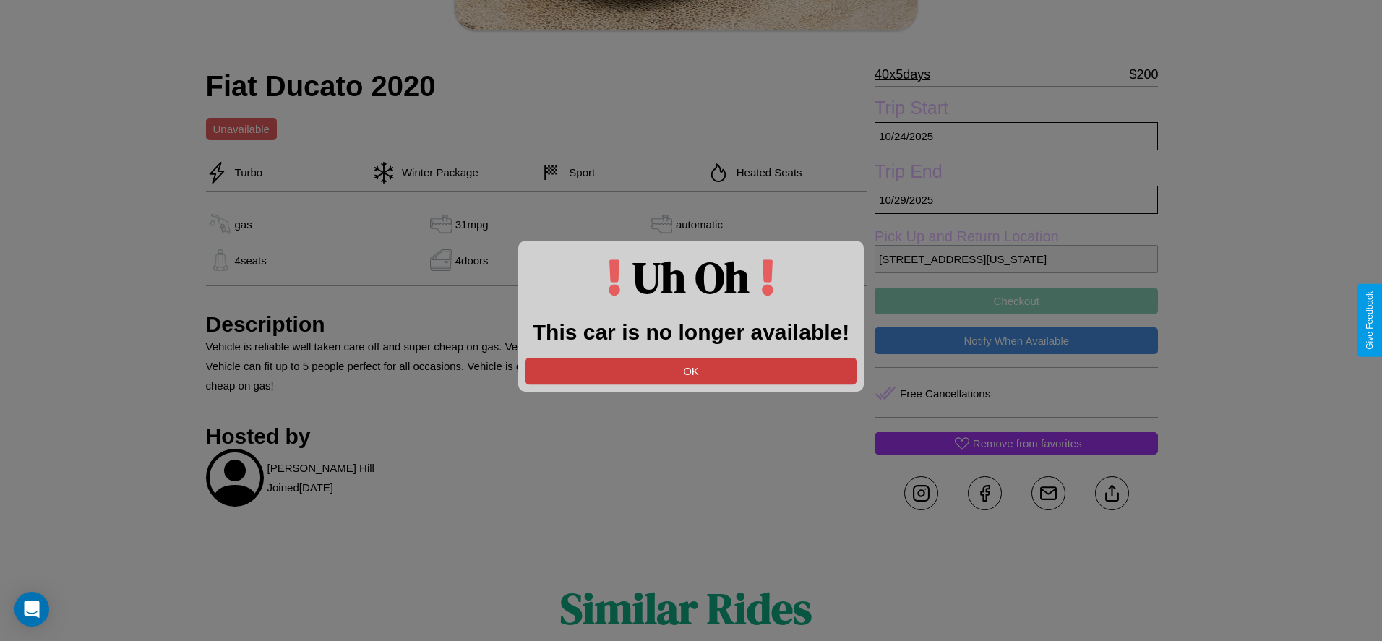
click at [691, 371] on button "OK" at bounding box center [691, 371] width 331 height 27
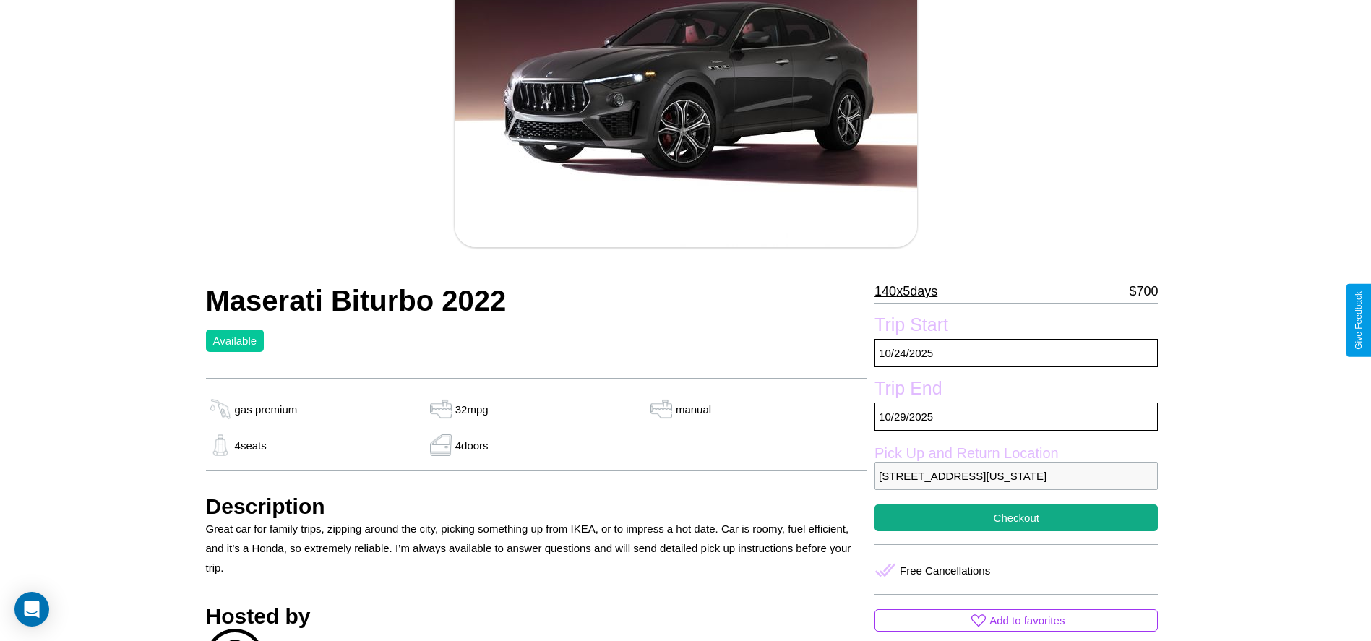
scroll to position [340, 0]
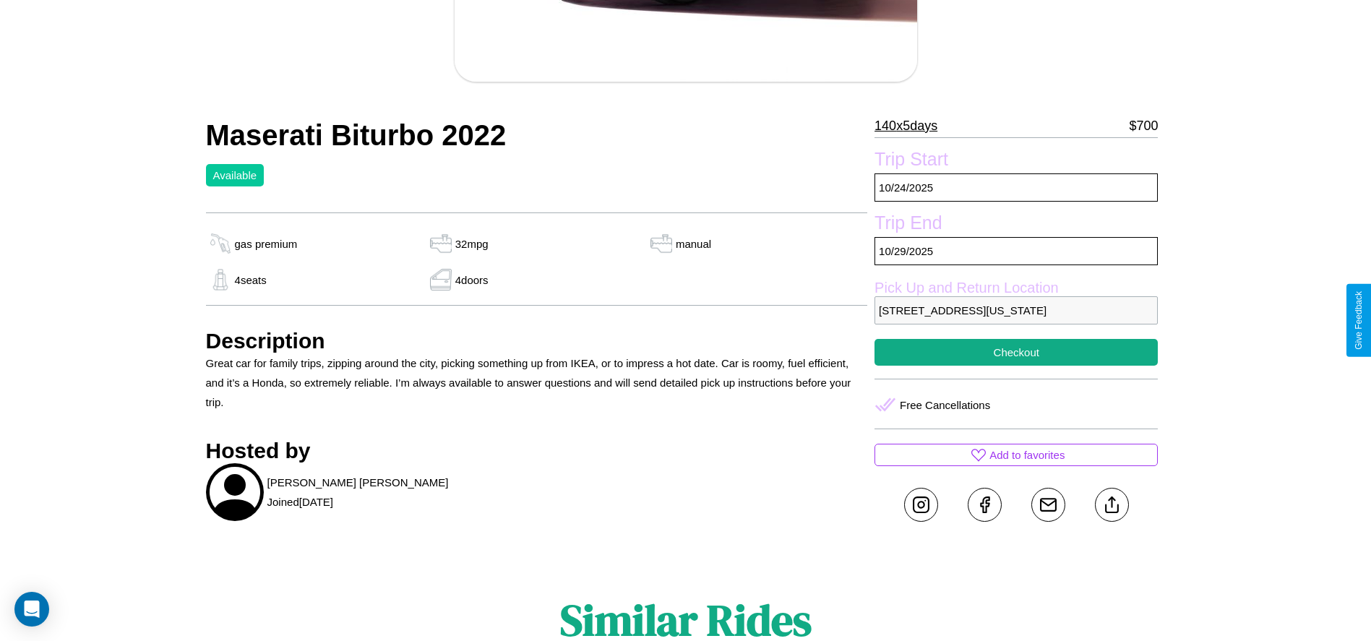
click at [1016, 320] on p "[STREET_ADDRESS][US_STATE]" at bounding box center [1016, 310] width 283 height 28
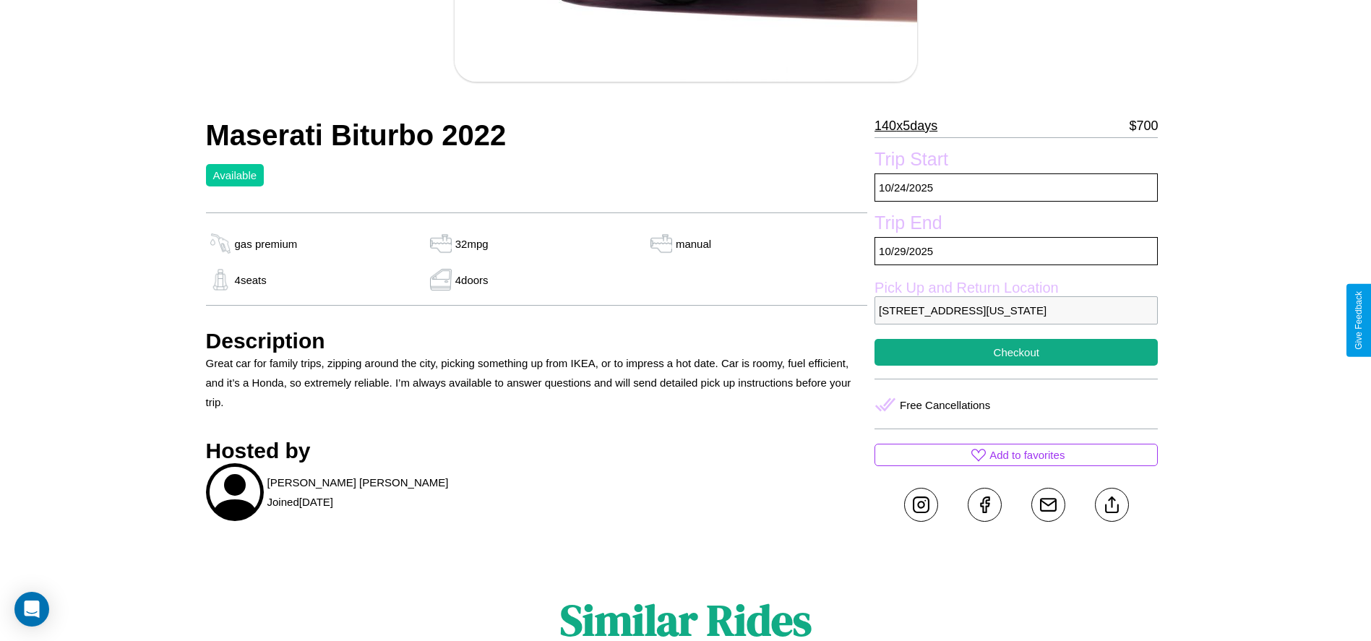
click at [1016, 320] on p "[STREET_ADDRESS][US_STATE]" at bounding box center [1016, 310] width 283 height 28
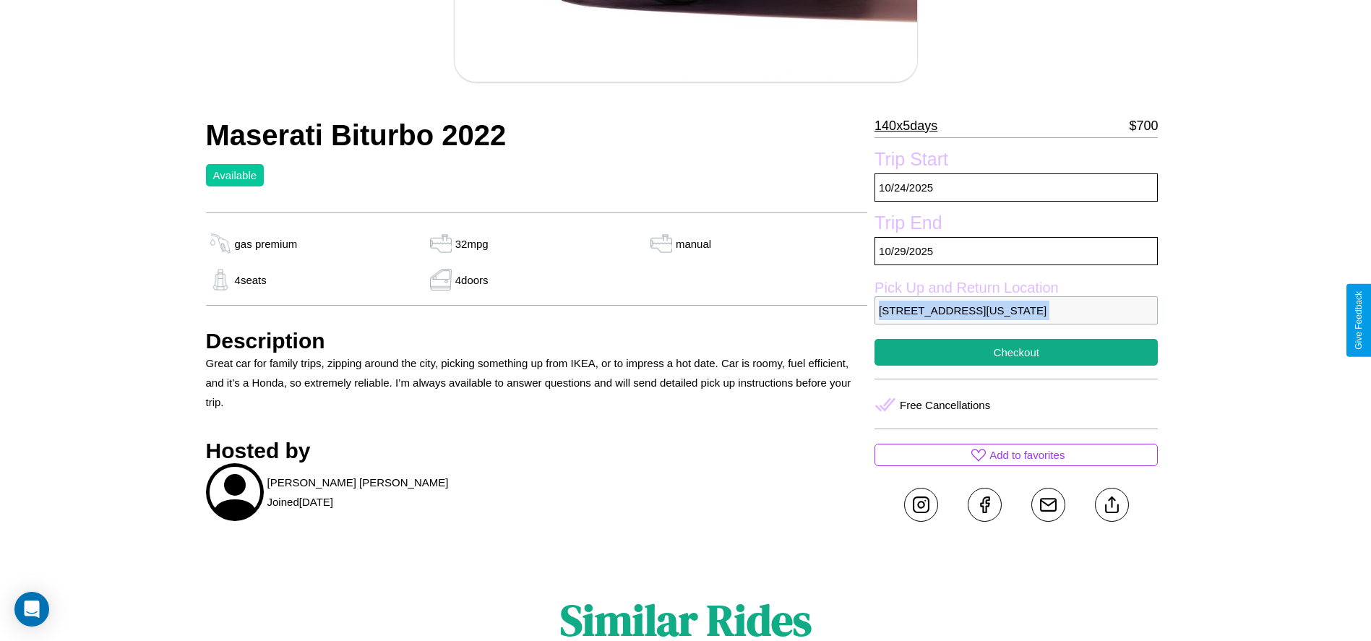
click at [1016, 320] on p "[STREET_ADDRESS][US_STATE]" at bounding box center [1016, 310] width 283 height 28
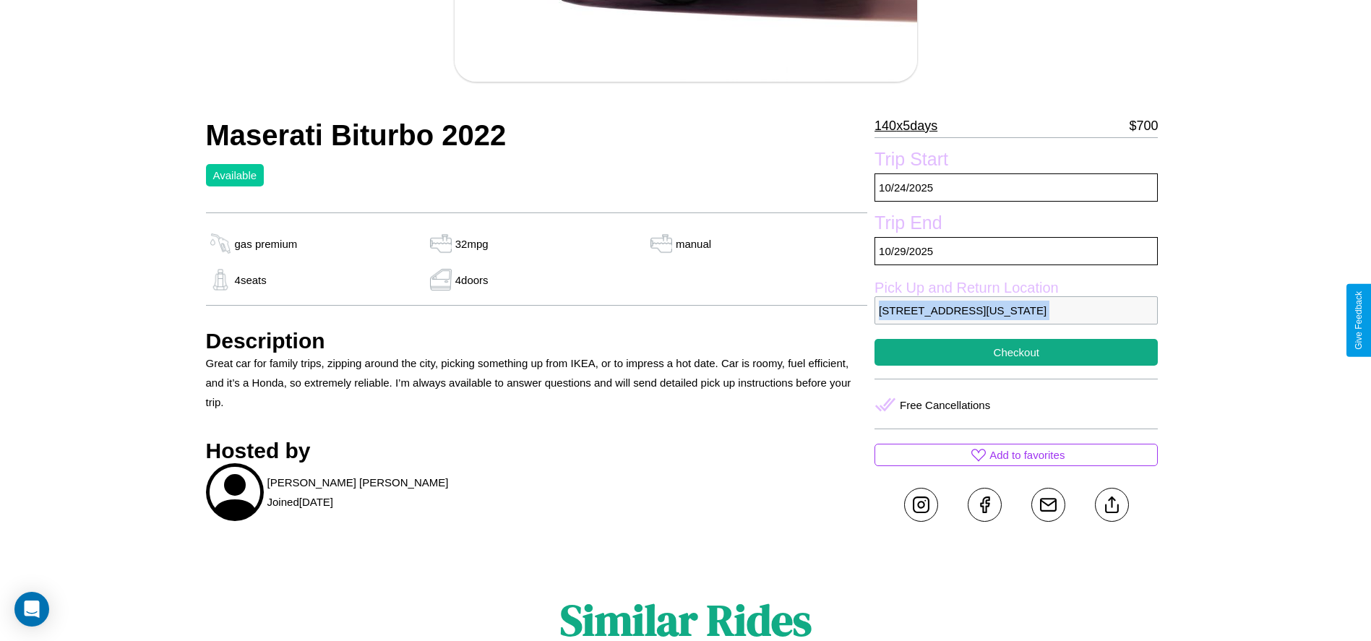
click at [1016, 320] on p "[STREET_ADDRESS][US_STATE]" at bounding box center [1016, 310] width 283 height 28
click at [1016, 320] on p "4440 Park Avenue Seattle Washington 97188 United States" at bounding box center [1016, 310] width 283 height 28
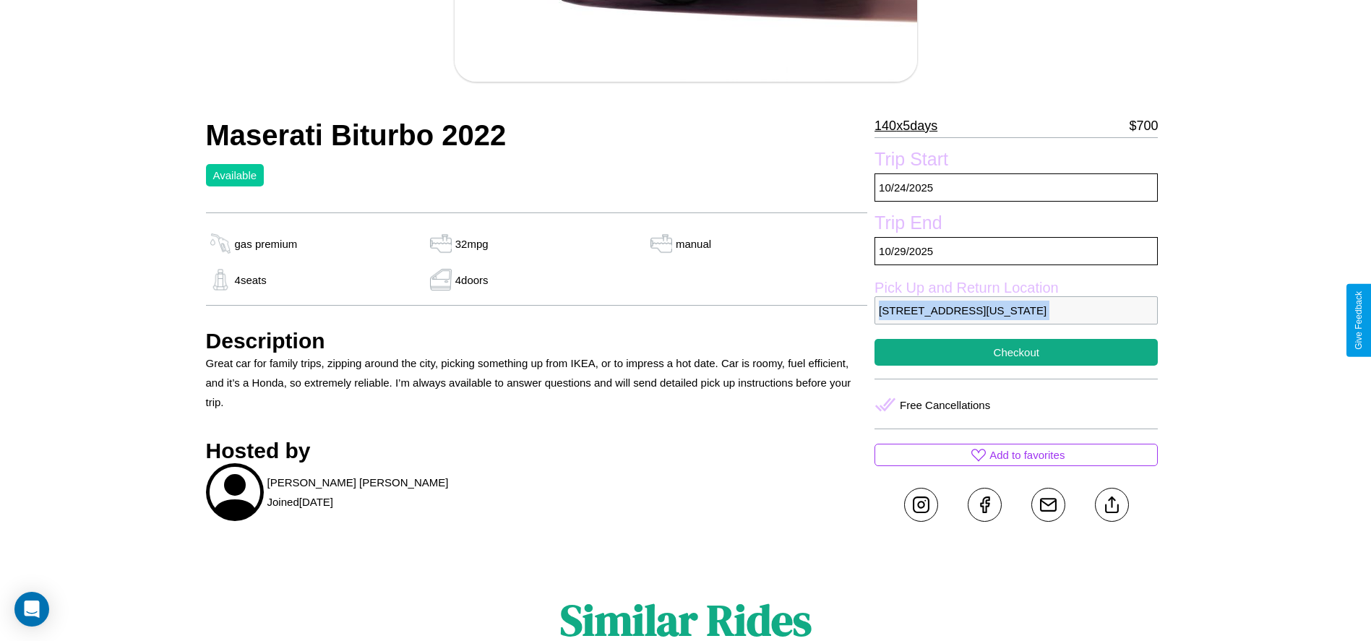
click at [1016, 320] on p "4440 Park Avenue Seattle Washington 97188 United States" at bounding box center [1016, 310] width 283 height 28
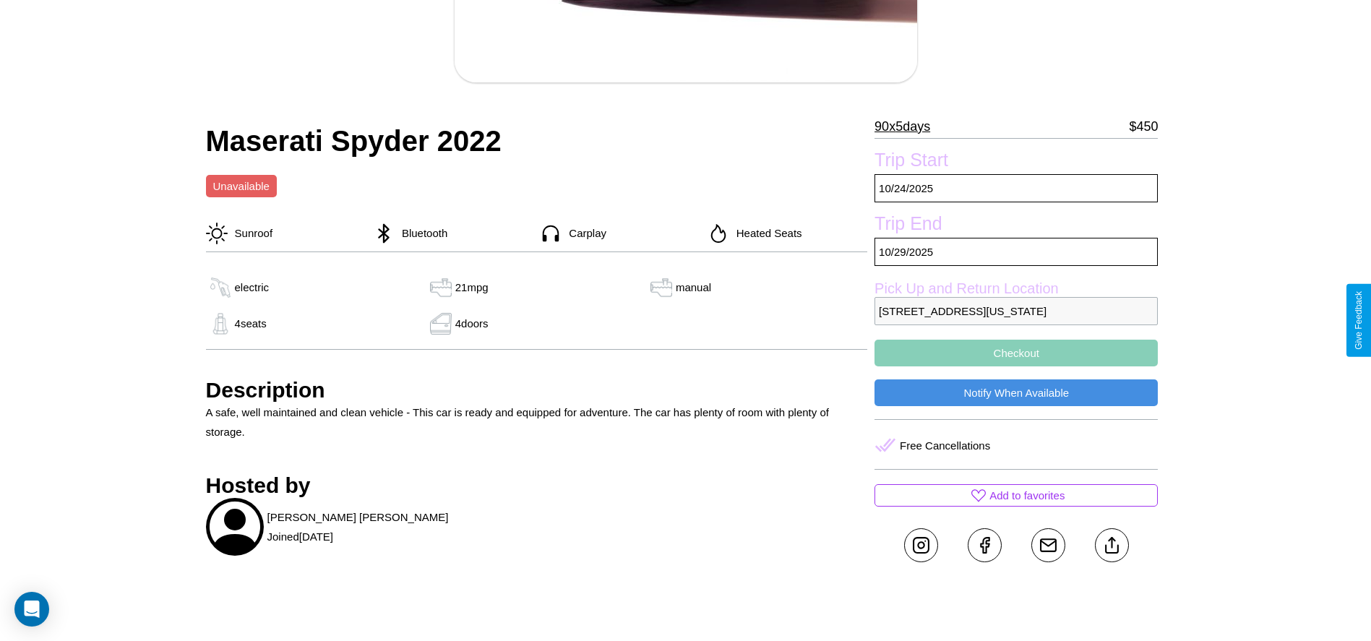
scroll to position [340, 0]
